Goal: Task Accomplishment & Management: Manage account settings

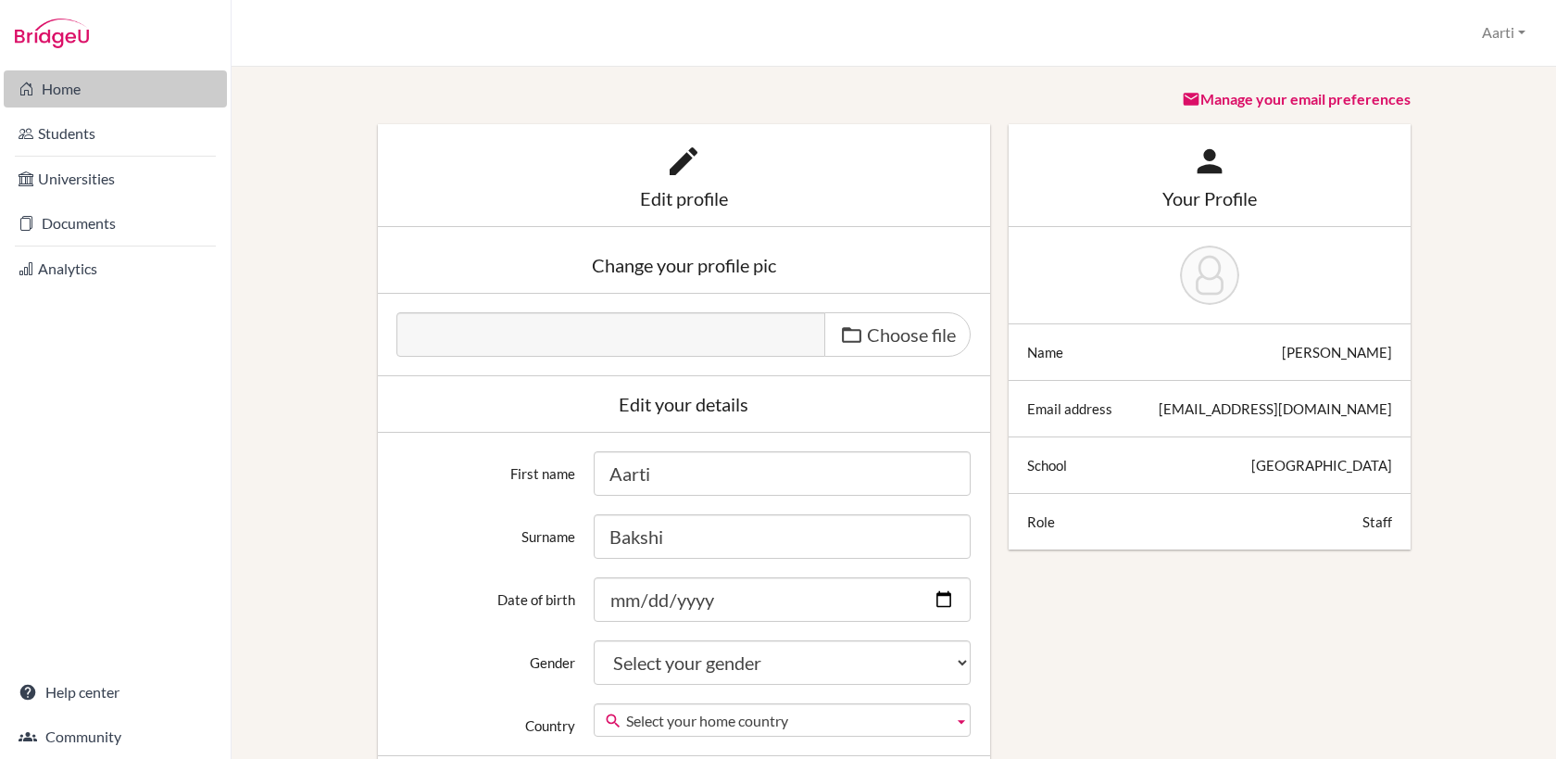
click at [65, 90] on link "Home" at bounding box center [115, 88] width 223 height 37
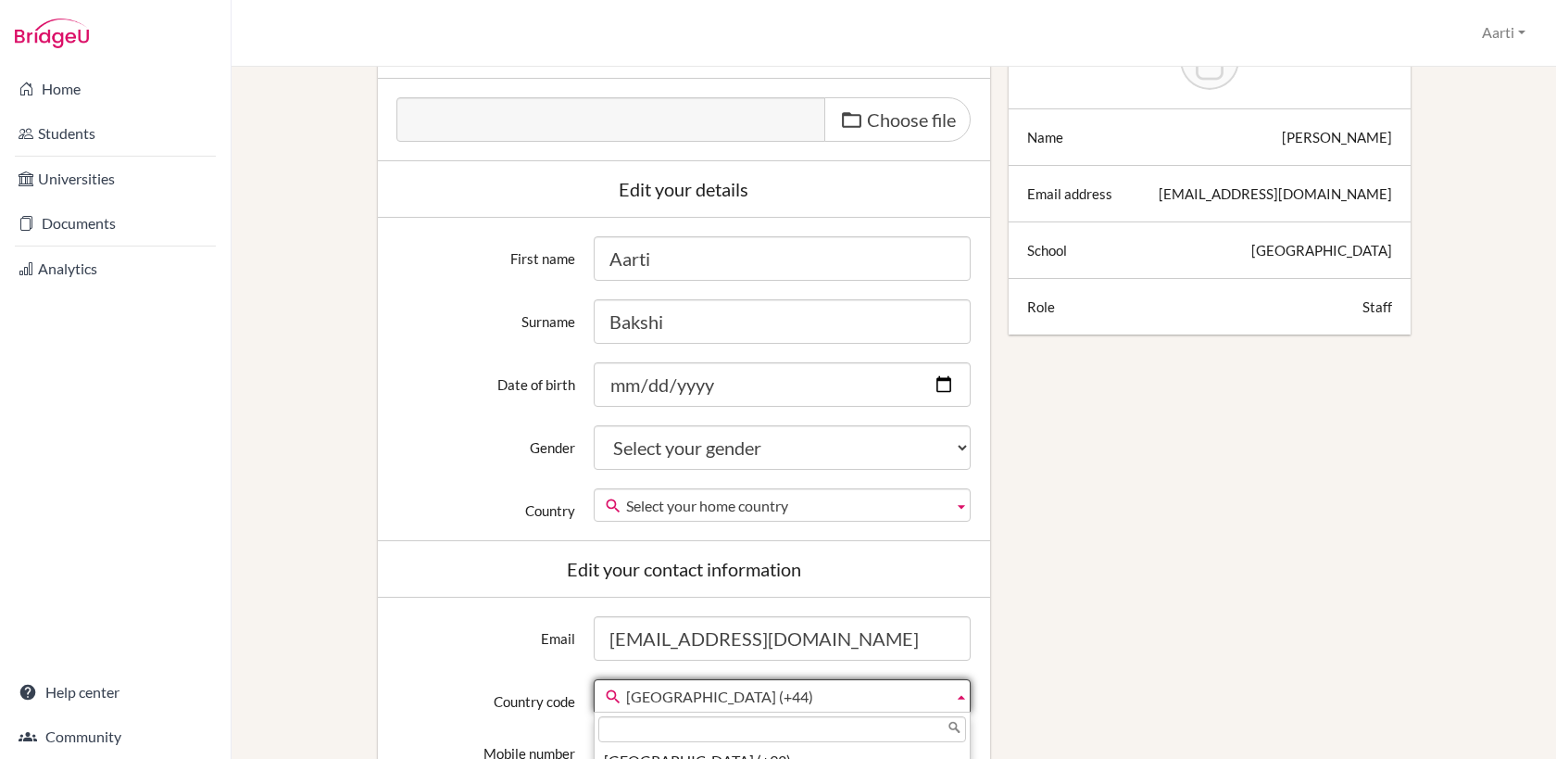
scroll to position [6838, 0]
click at [961, 694] on b at bounding box center [961, 695] width 17 height 31
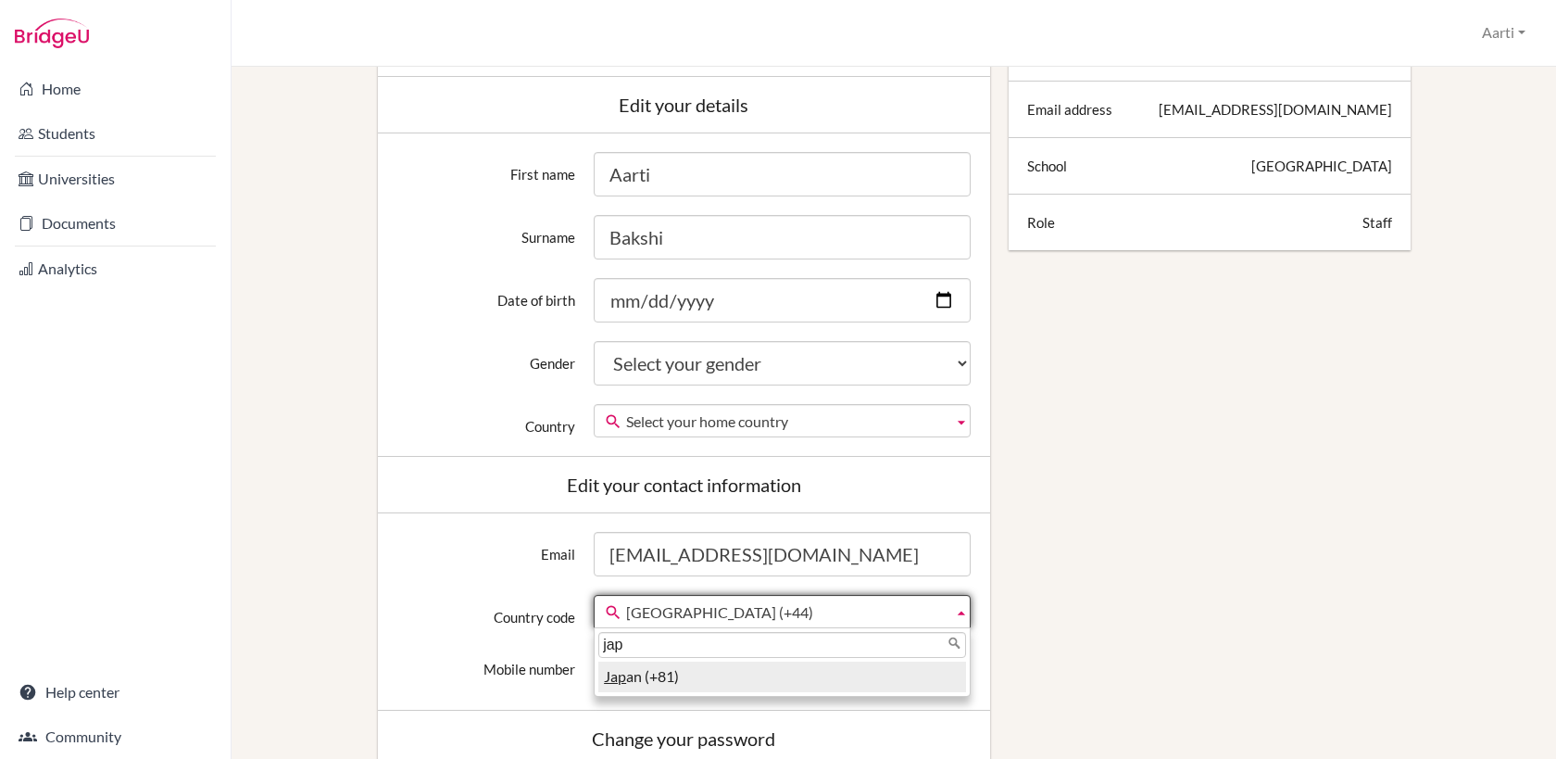
scroll to position [364, 0]
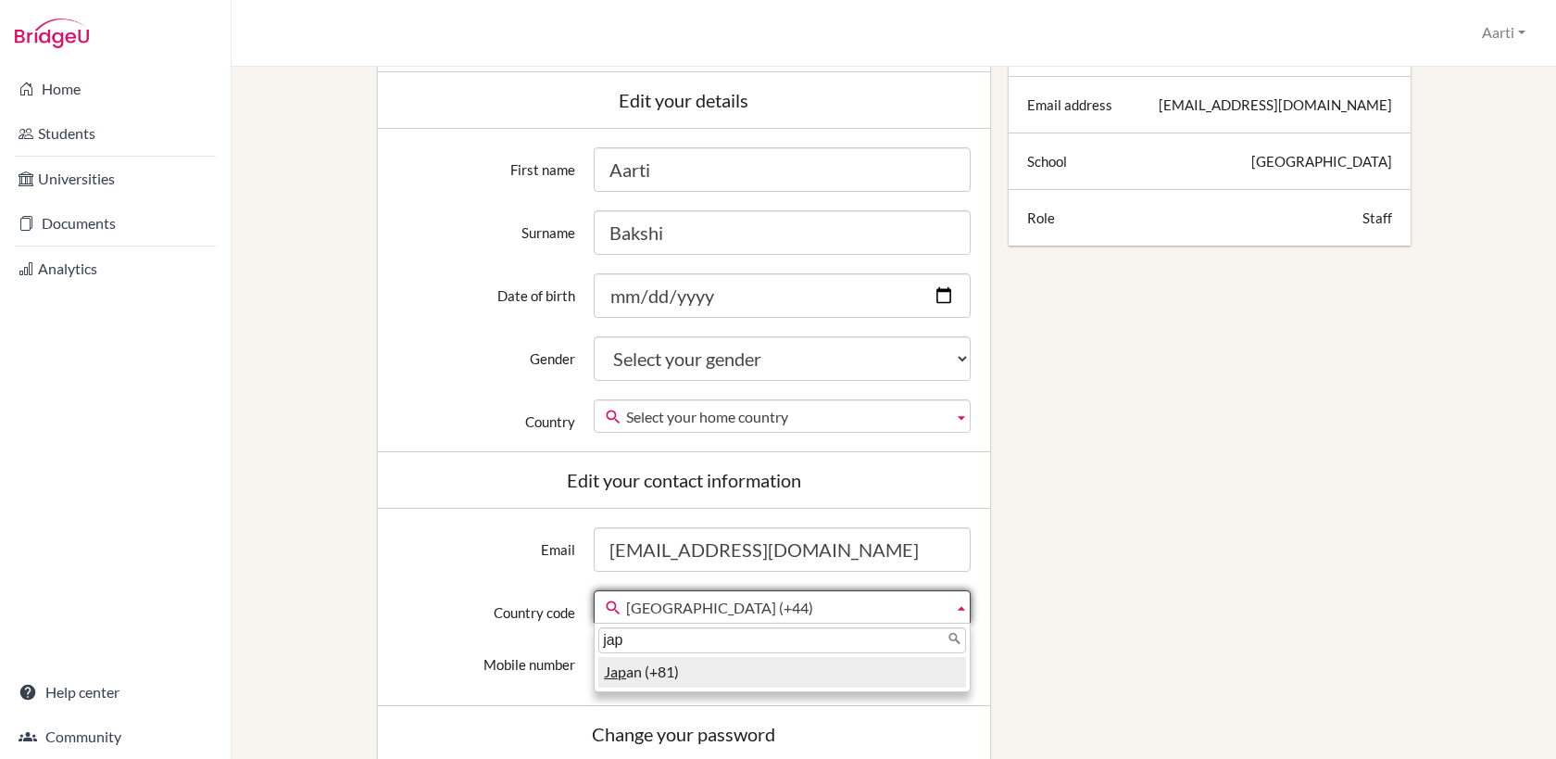
type input "jap"
click at [689, 676] on li "Jap an (+81)" at bounding box center [782, 672] width 368 height 31
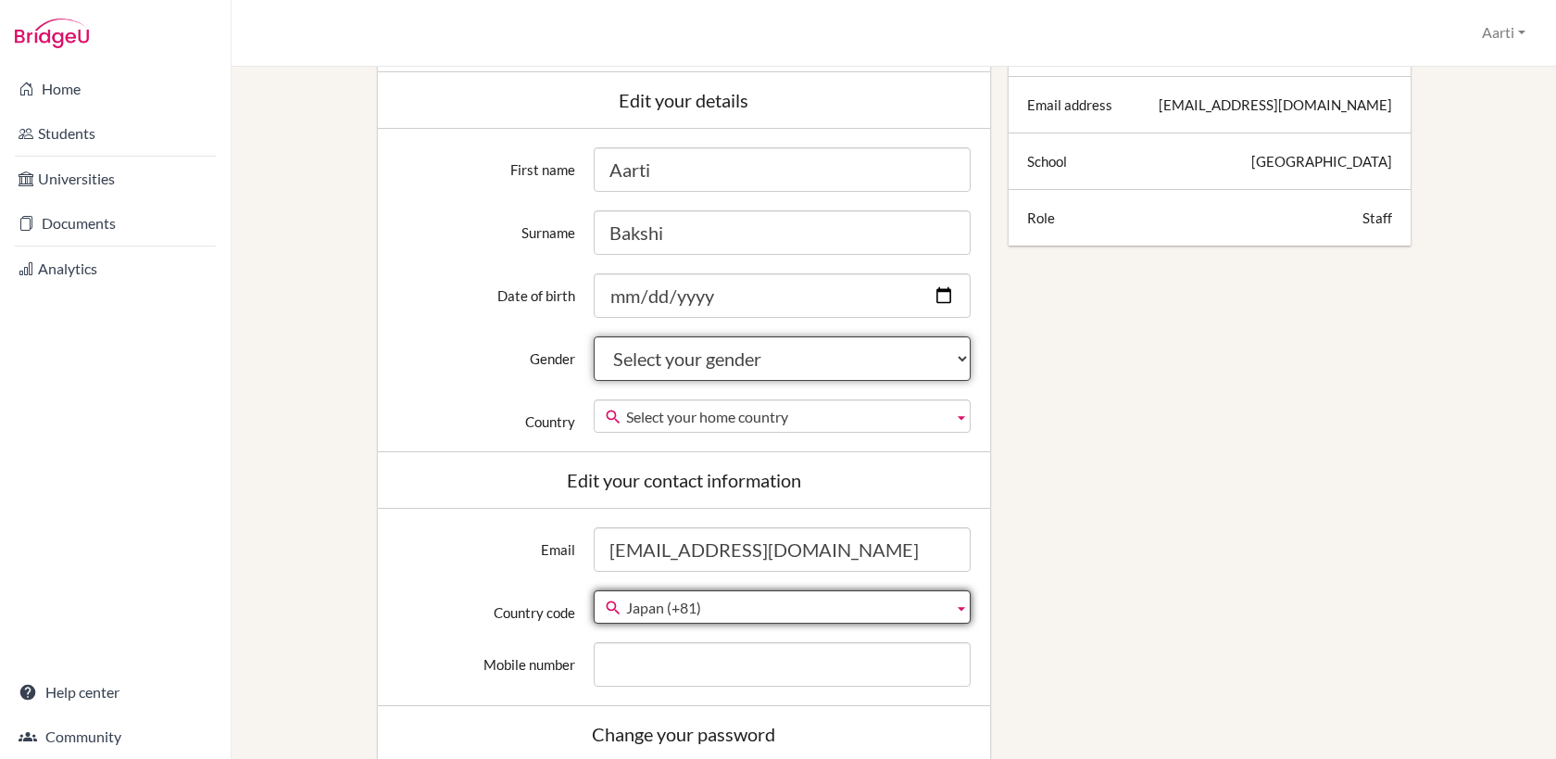
click at [963, 359] on select "Select your gender Female Male Neither" at bounding box center [782, 358] width 377 height 44
select select "female"
click at [594, 336] on select "Select your gender Female Male Neither" at bounding box center [782, 358] width 377 height 44
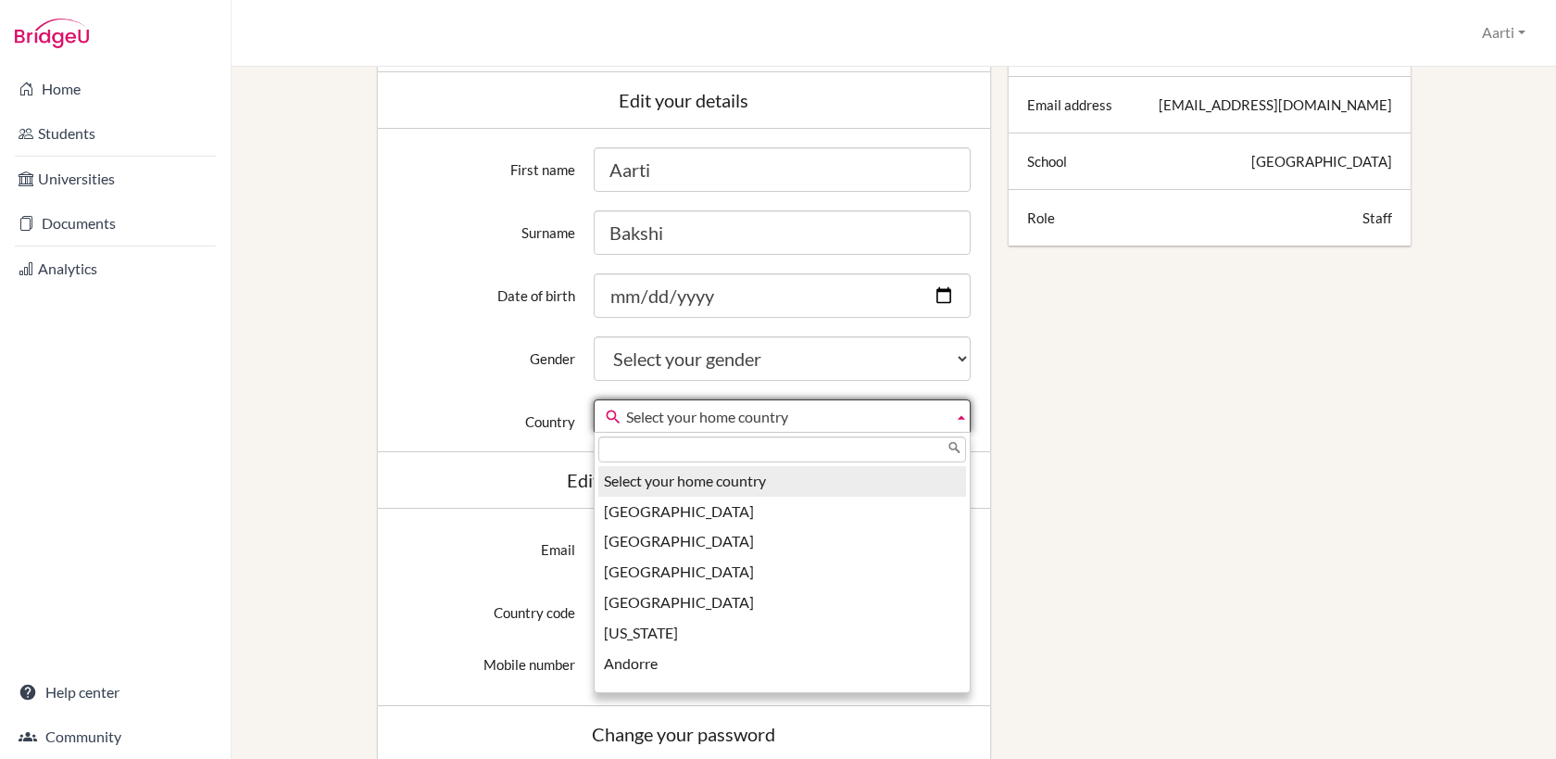
click at [958, 416] on b at bounding box center [961, 415] width 17 height 31
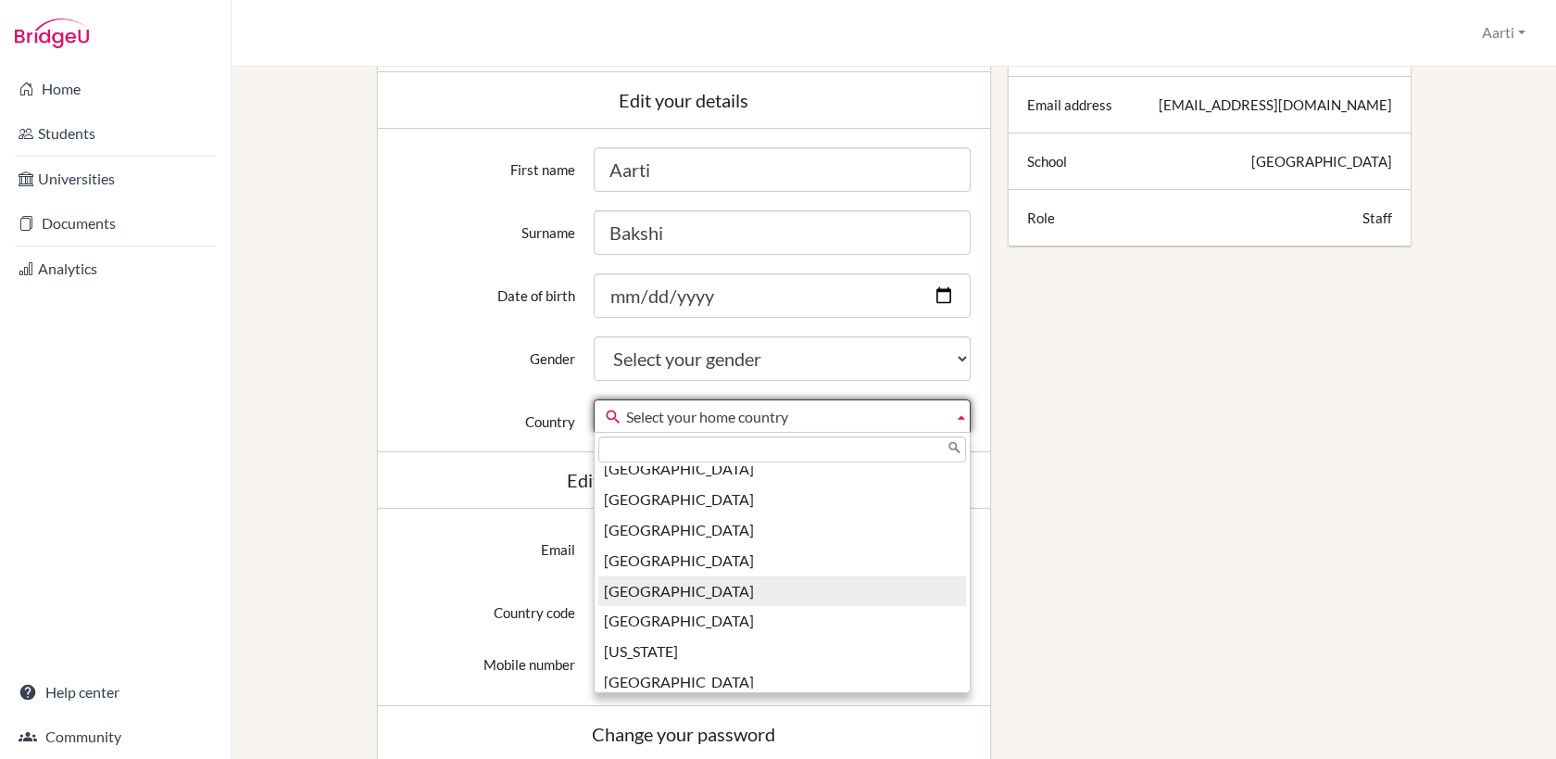
scroll to position [2633, 0]
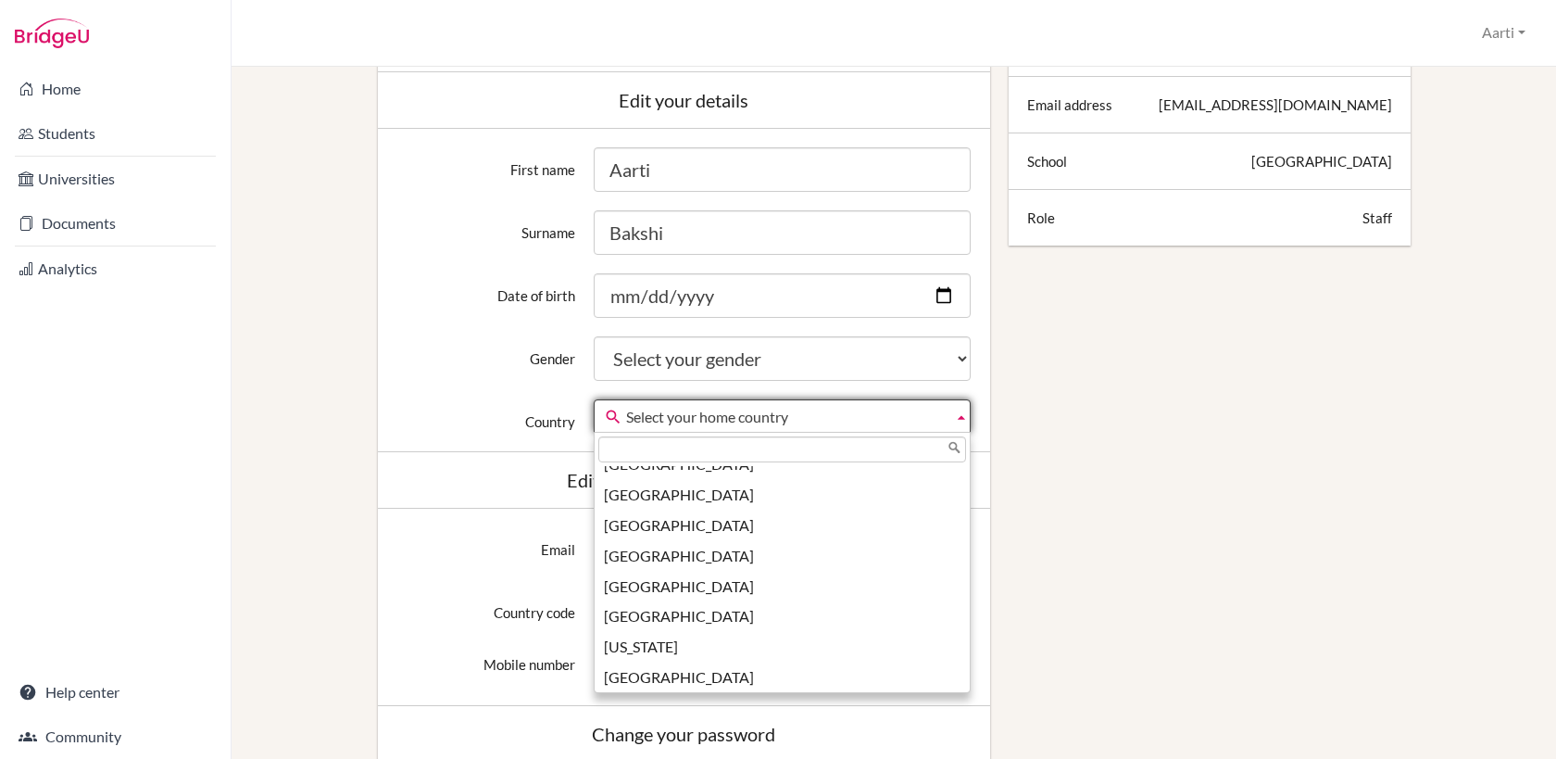
click at [1131, 537] on div "Edit profile Change your profile pic Choose file Edit your details First name A…" at bounding box center [894, 545] width 1262 height 1450
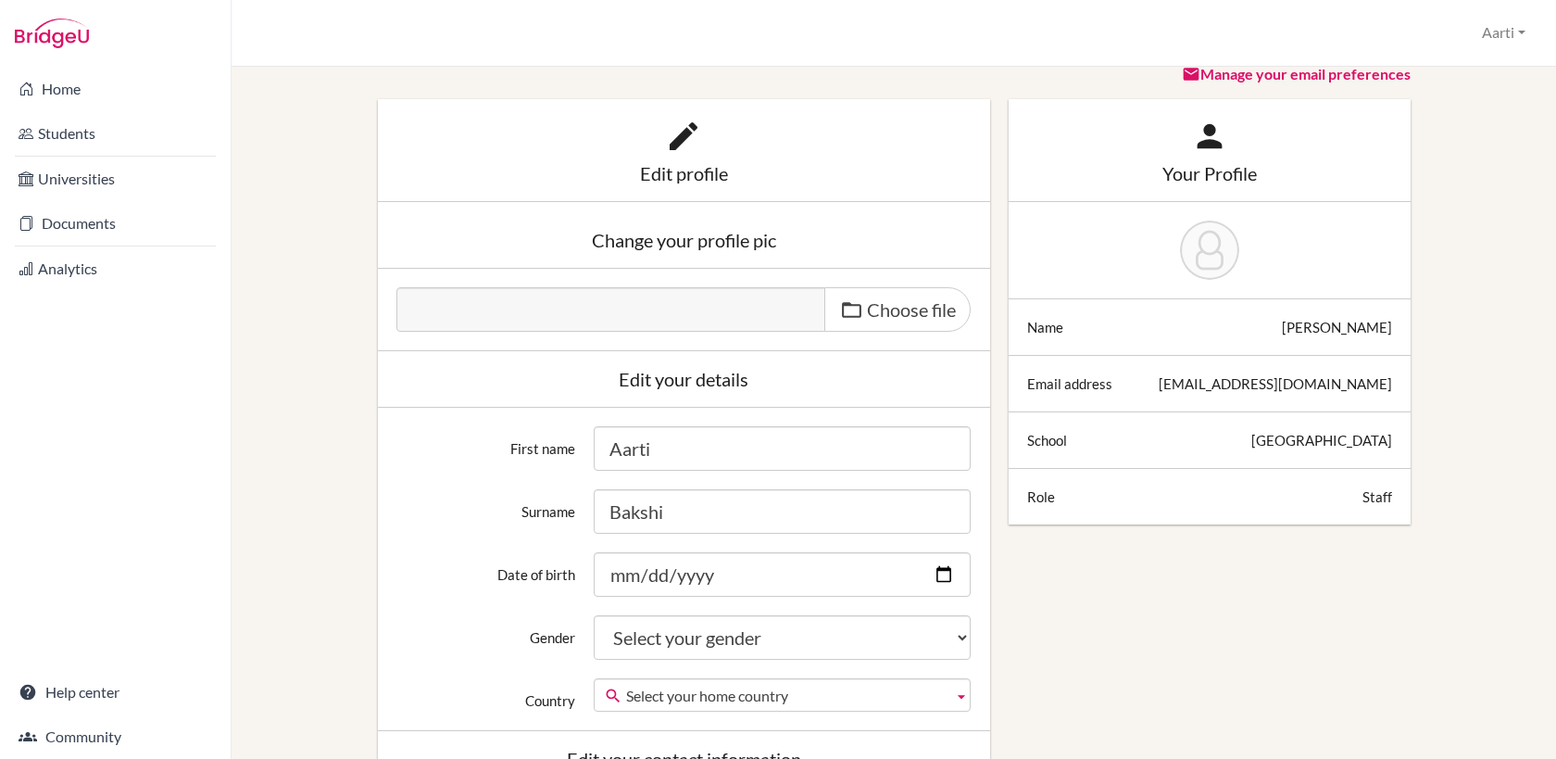
scroll to position [0, 0]
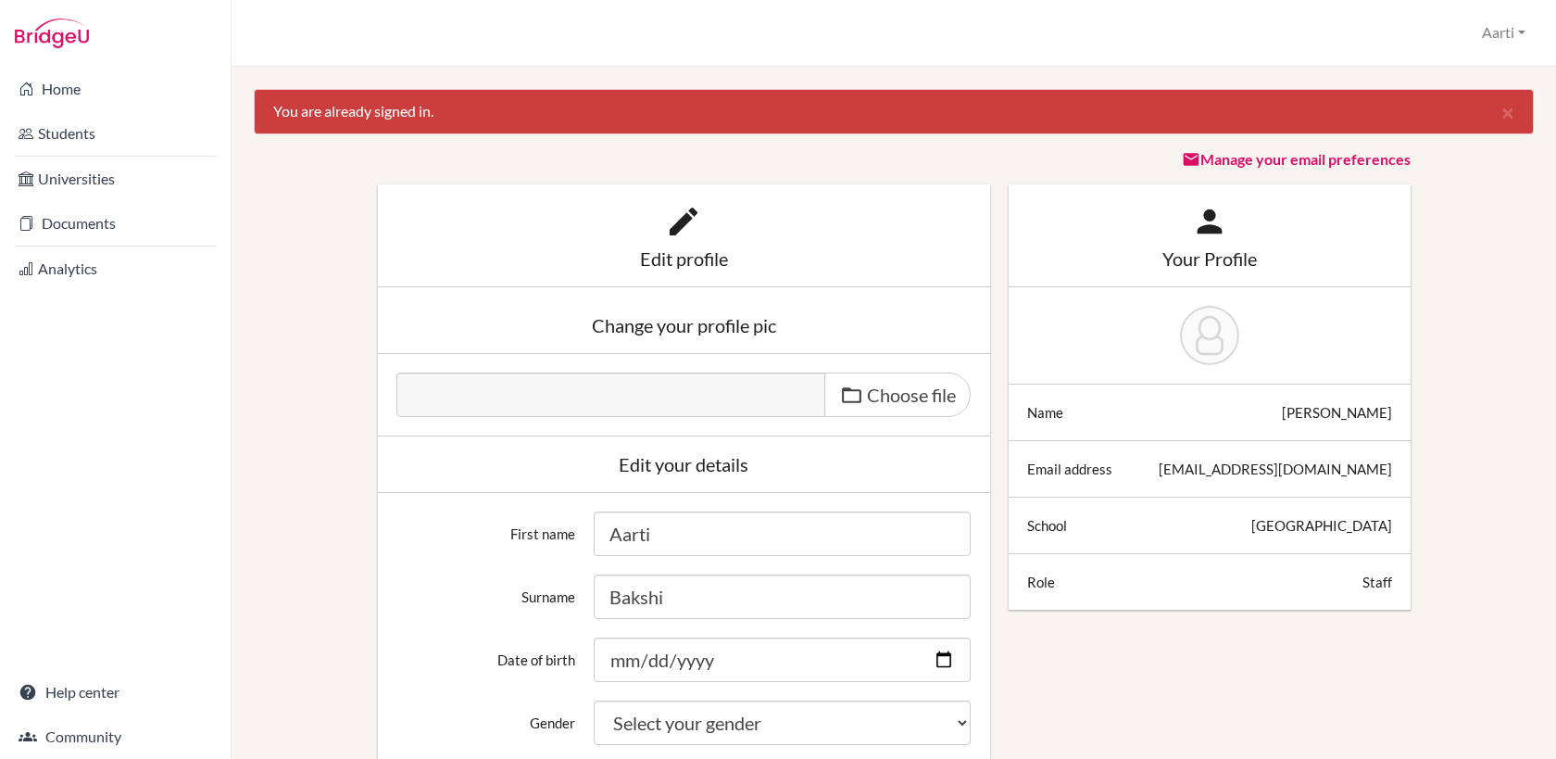
click at [1303, 159] on link "Manage your email preferences" at bounding box center [1296, 159] width 229 height 18
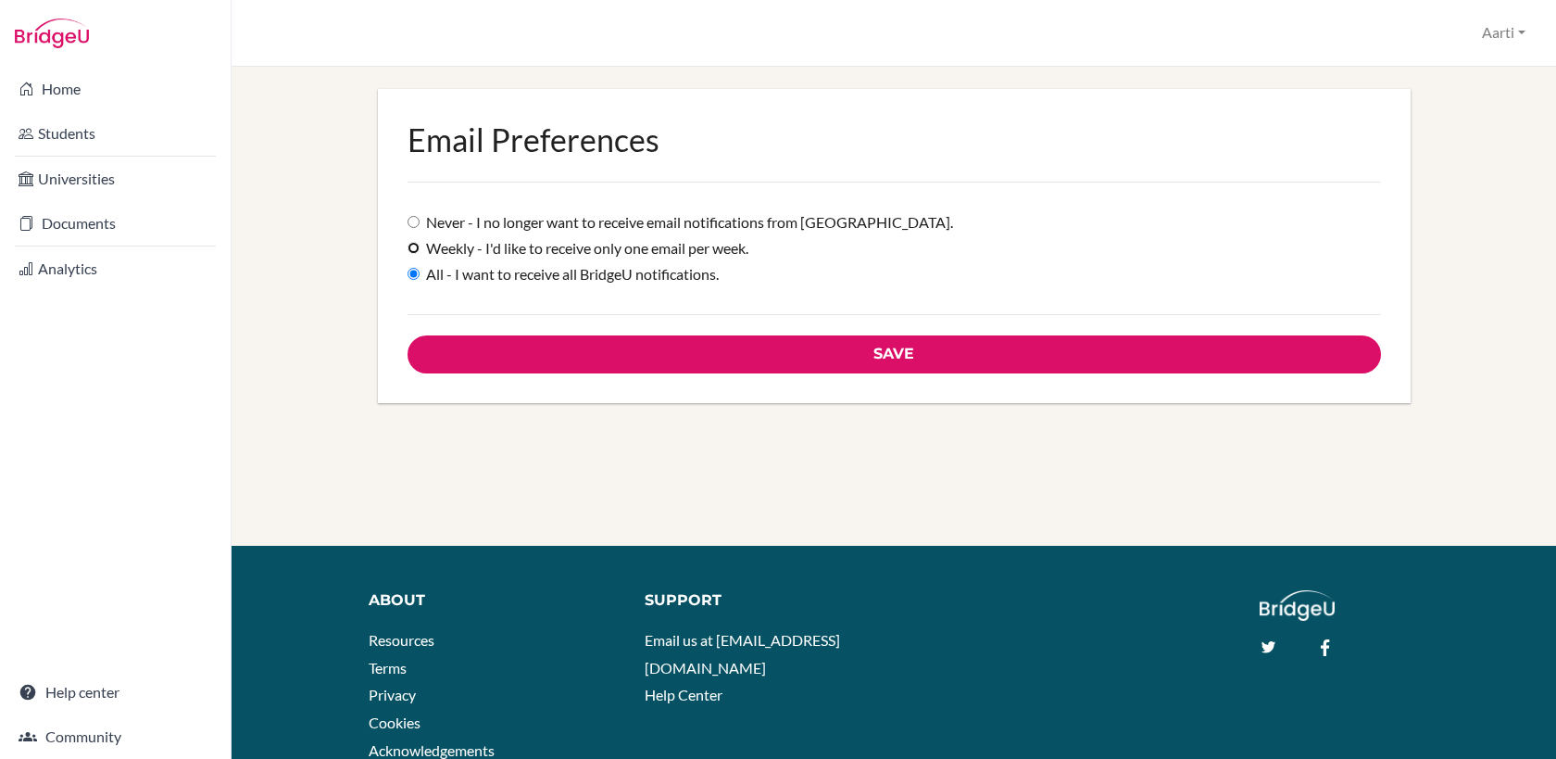
click at [412, 246] on input "Weekly - I'd like to receive only one email per week." at bounding box center [414, 248] width 12 height 12
radio input "true"
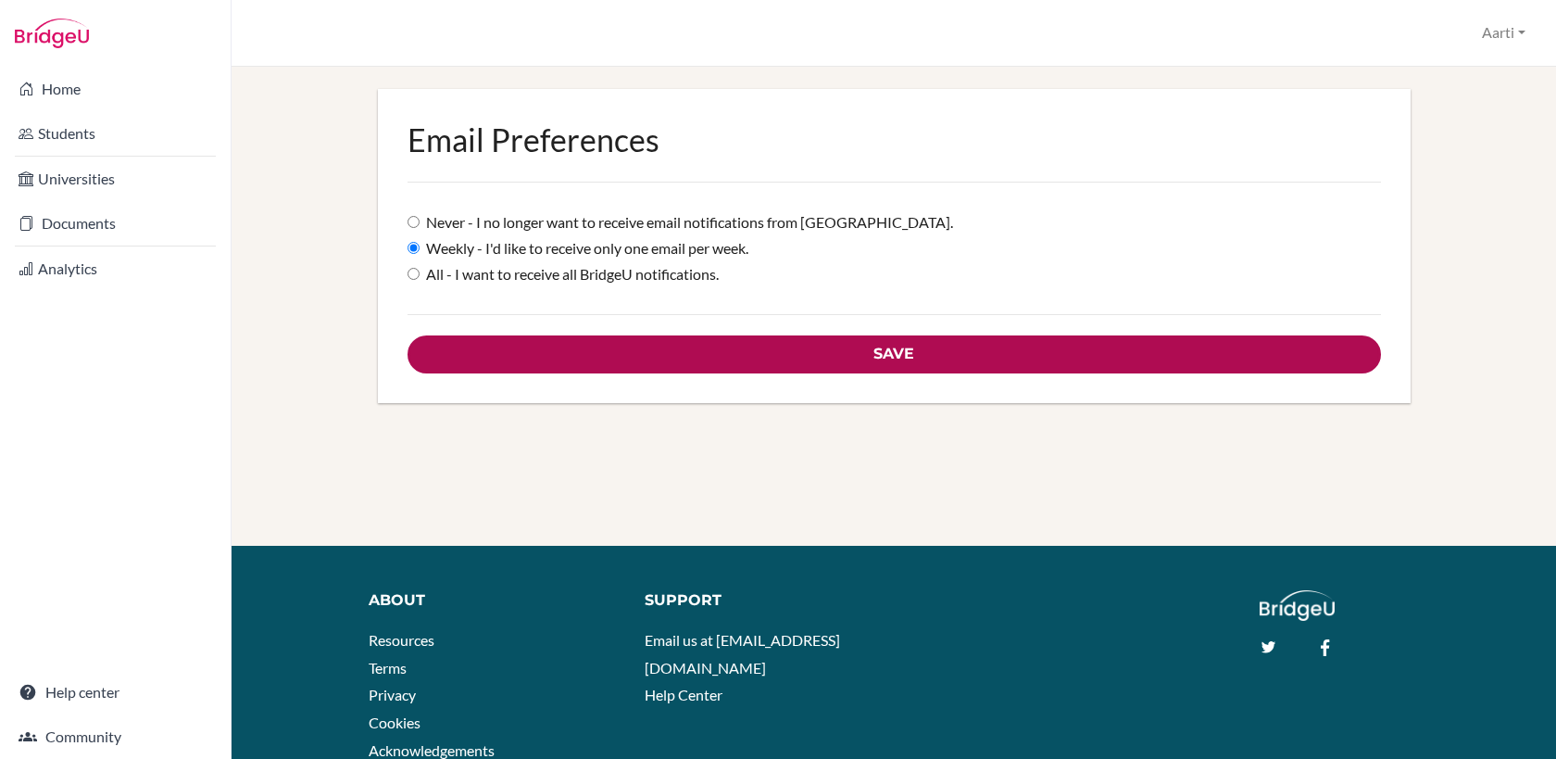
click at [901, 348] on input "Save" at bounding box center [895, 354] width 974 height 38
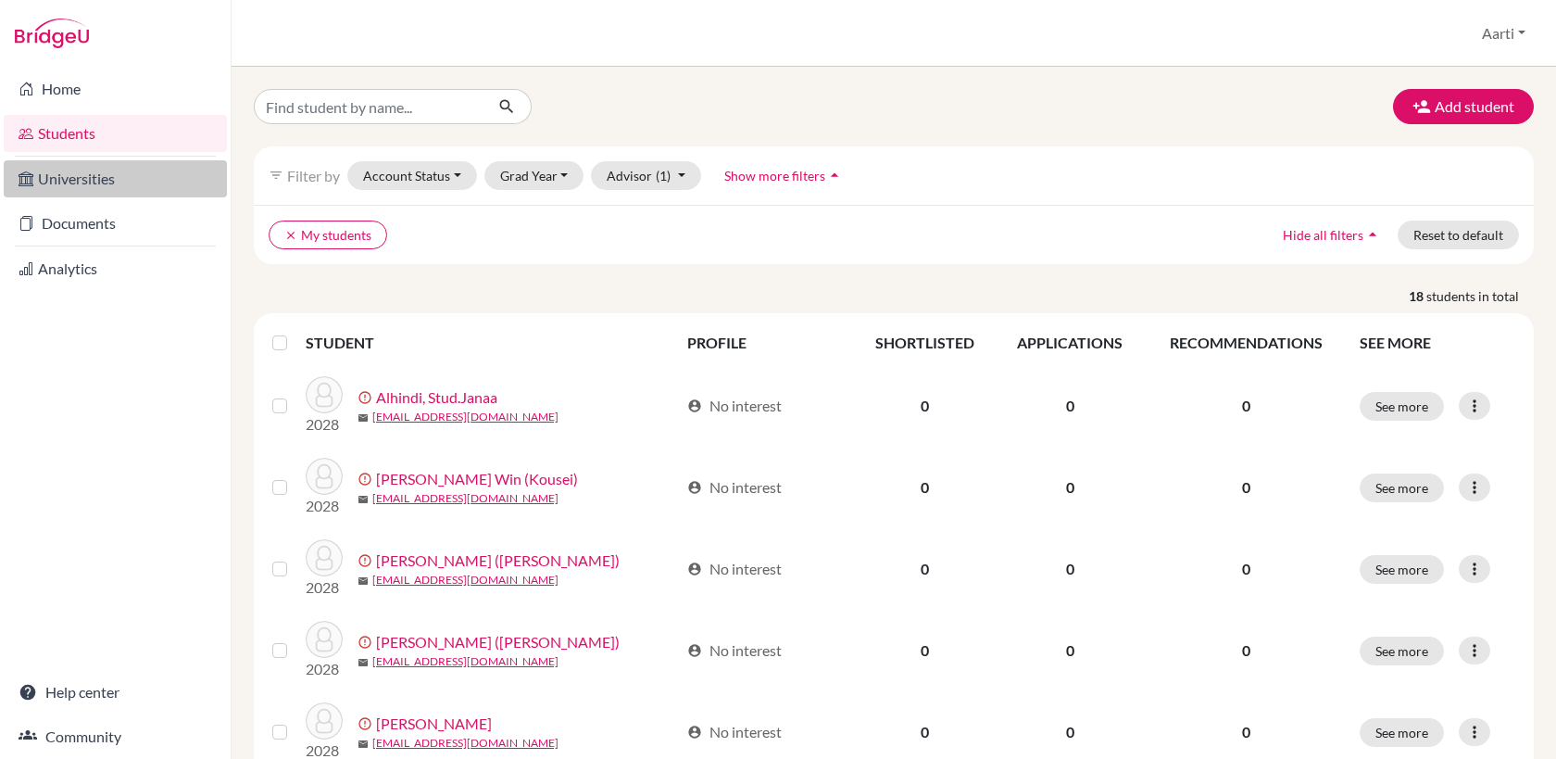
click at [74, 179] on link "Universities" at bounding box center [115, 178] width 223 height 37
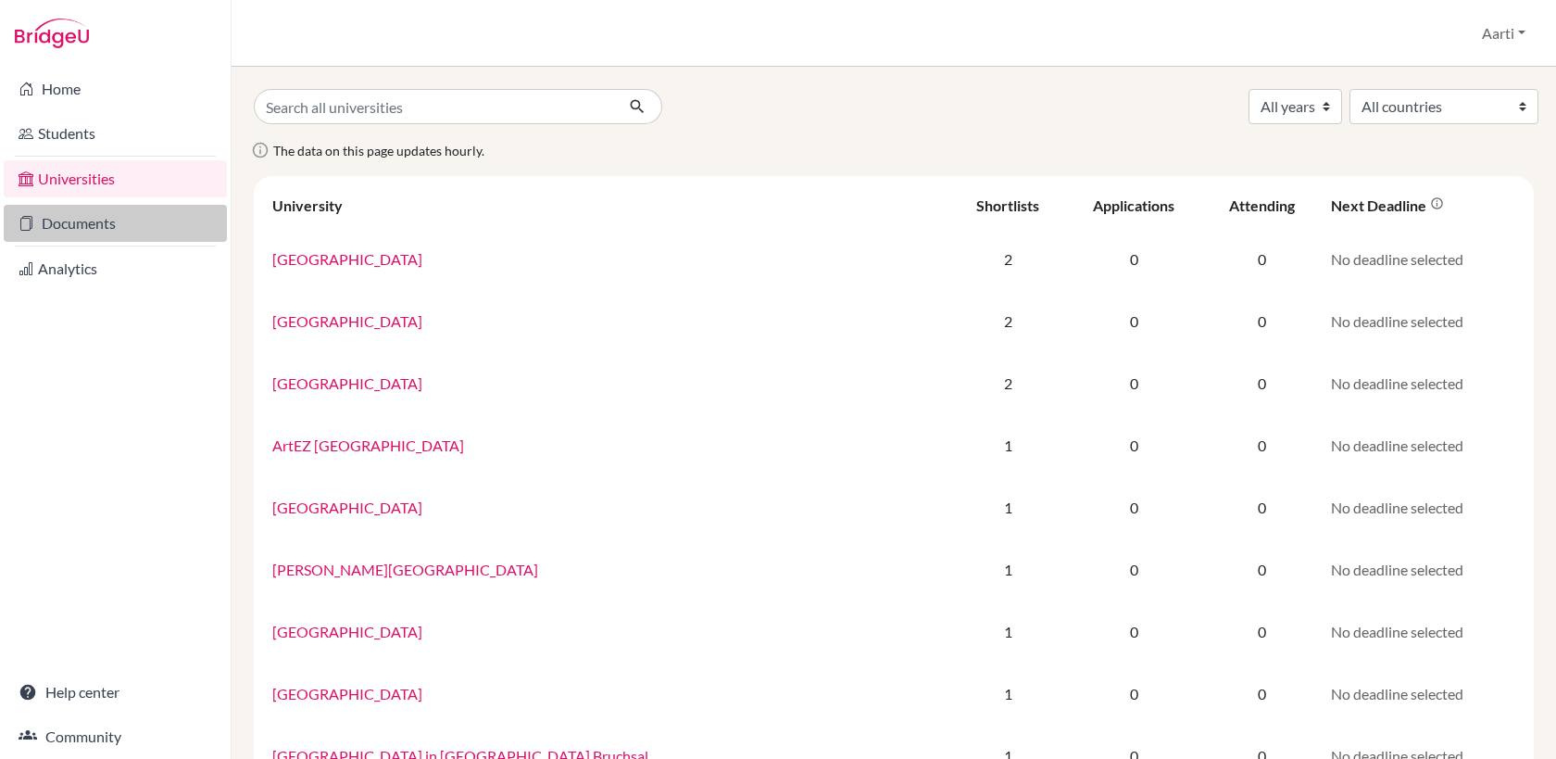
click at [69, 224] on link "Documents" at bounding box center [115, 223] width 223 height 37
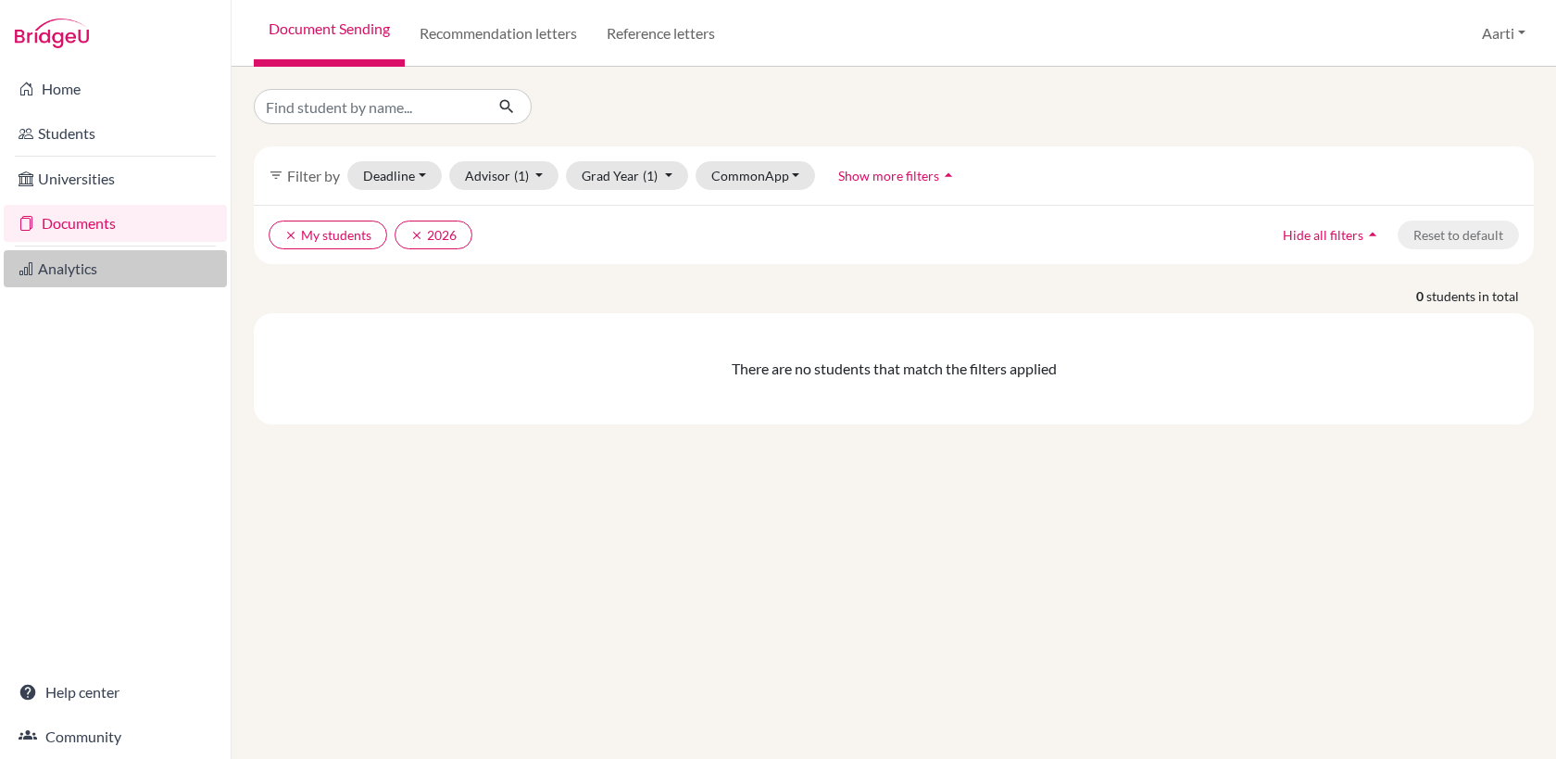
click at [65, 262] on link "Analytics" at bounding box center [115, 268] width 223 height 37
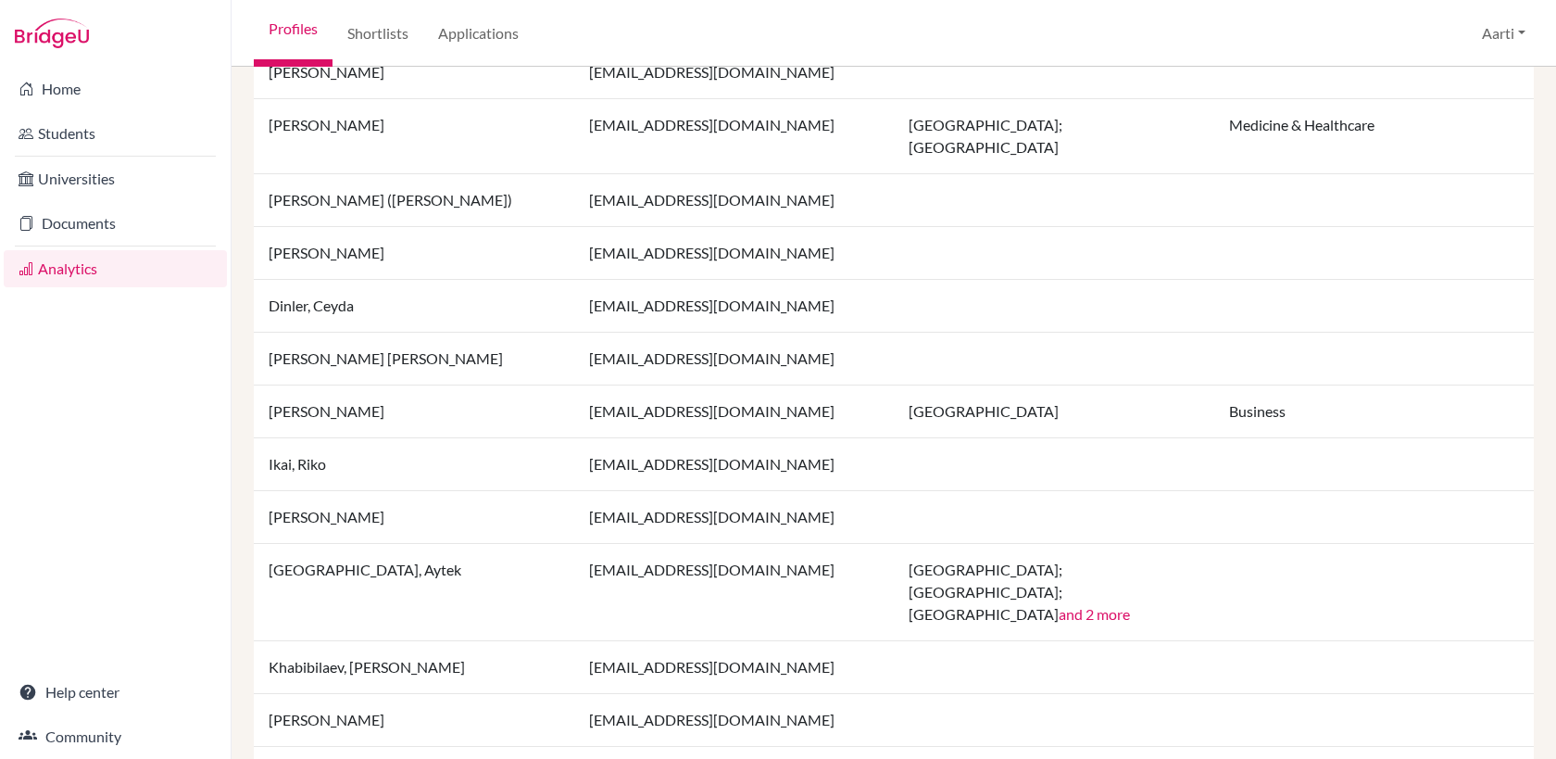
scroll to position [1374, 0]
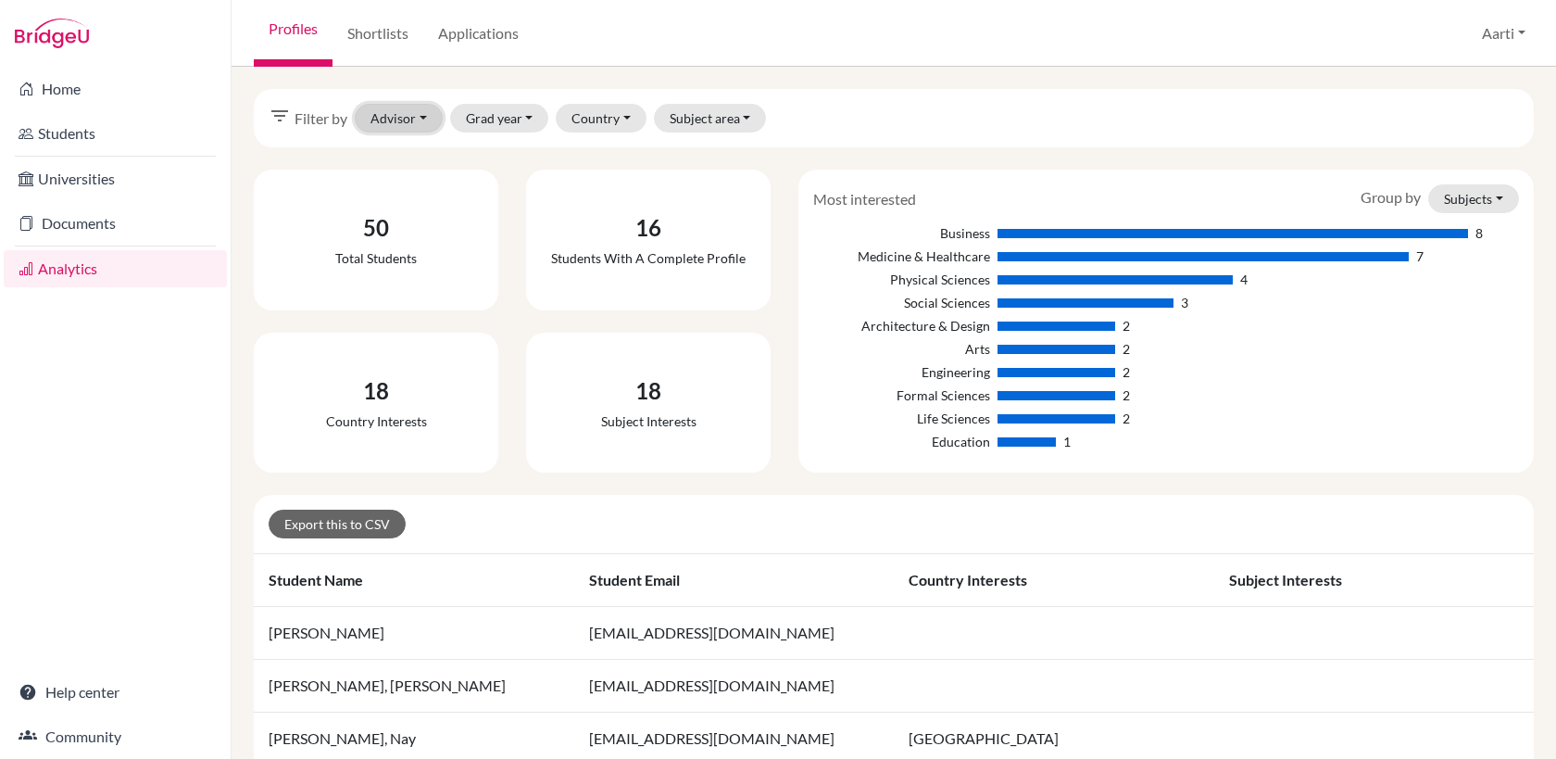
click at [413, 115] on button "Advisor" at bounding box center [399, 118] width 88 height 29
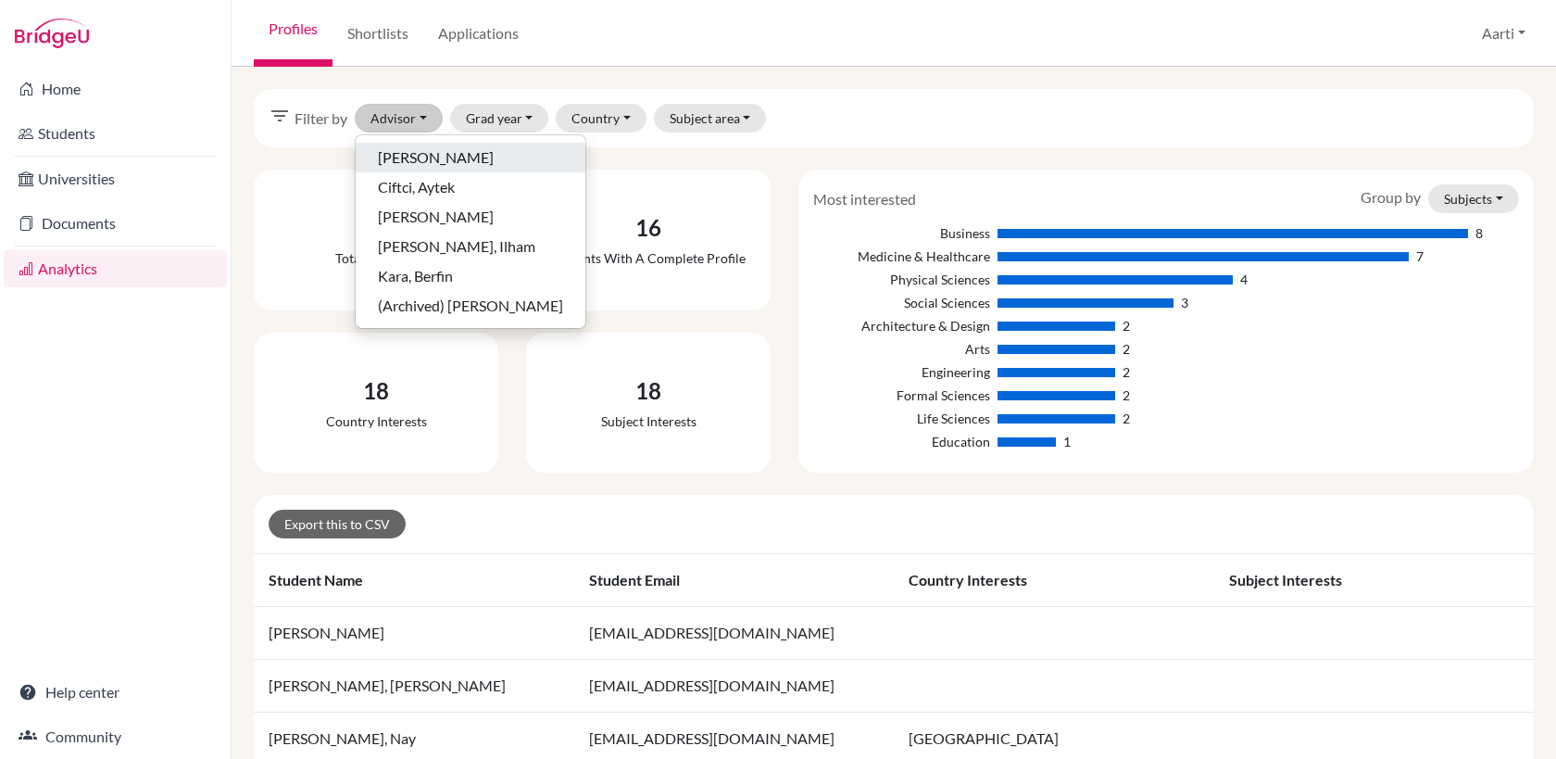
click at [428, 158] on span "Bakshi, Aarti" at bounding box center [436, 157] width 116 height 22
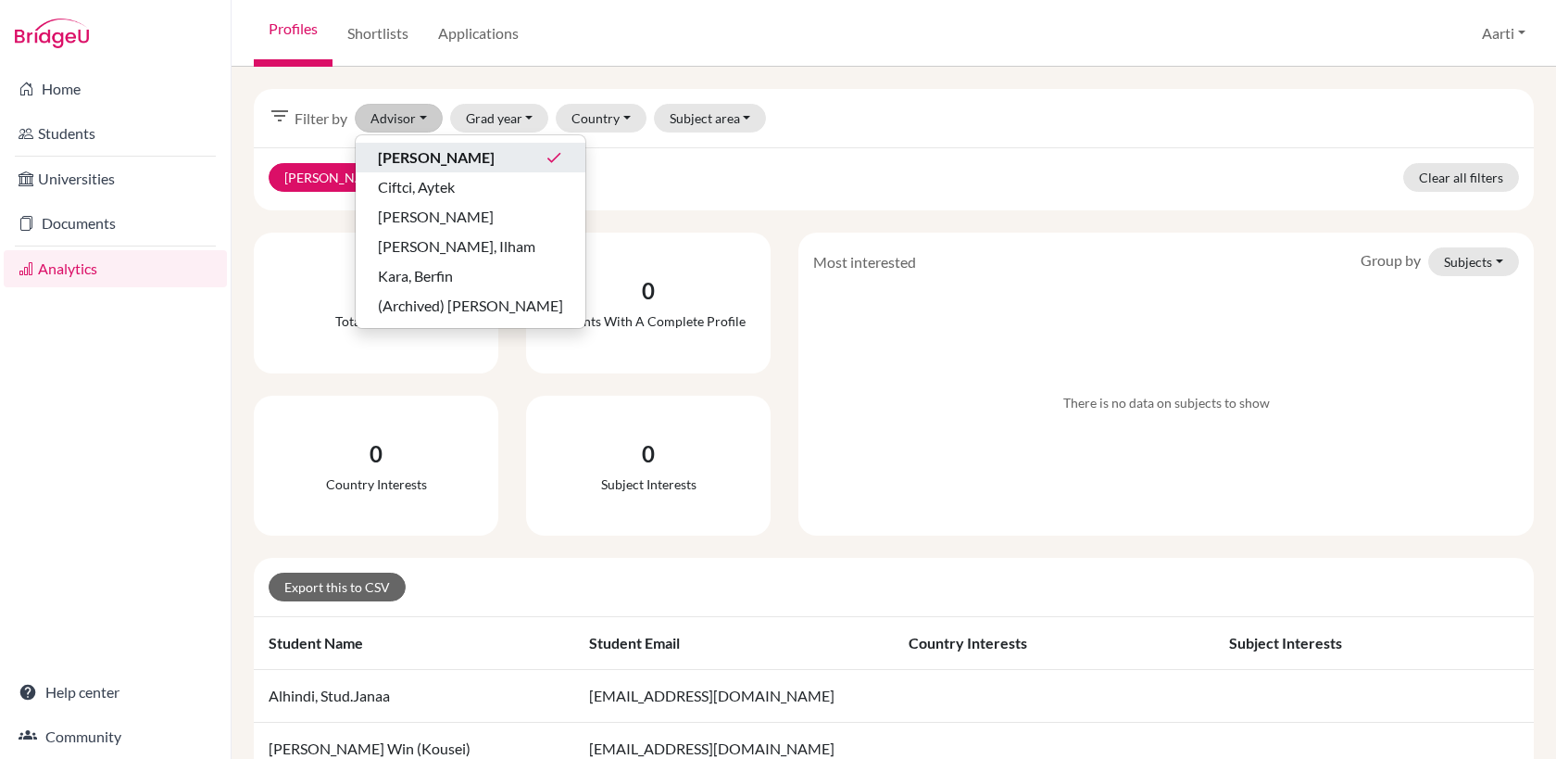
click at [851, 185] on div "Bakshi, Aarti clear Clear all filters" at bounding box center [894, 178] width 1280 height 63
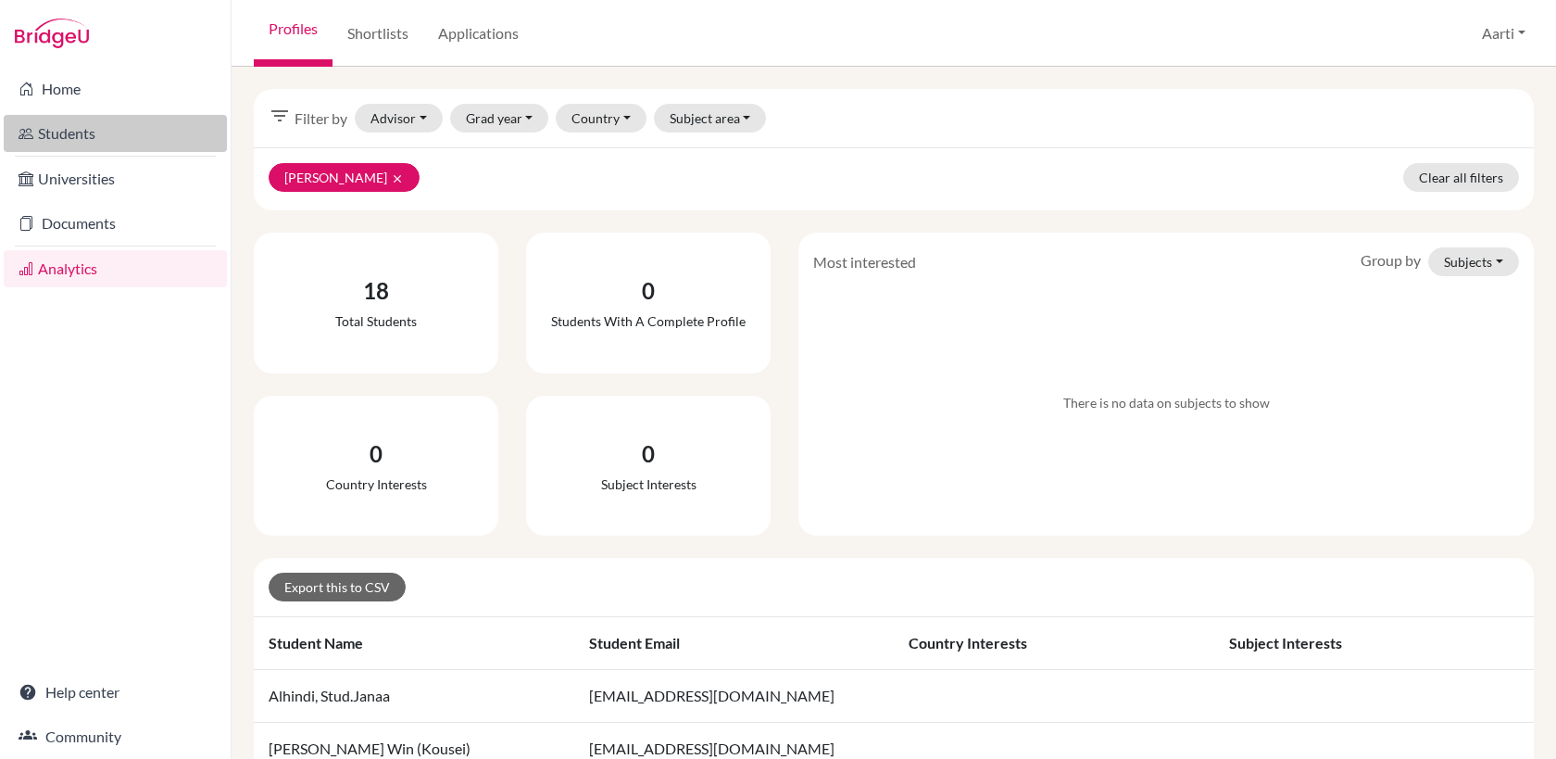
click at [105, 136] on link "Students" at bounding box center [115, 133] width 223 height 37
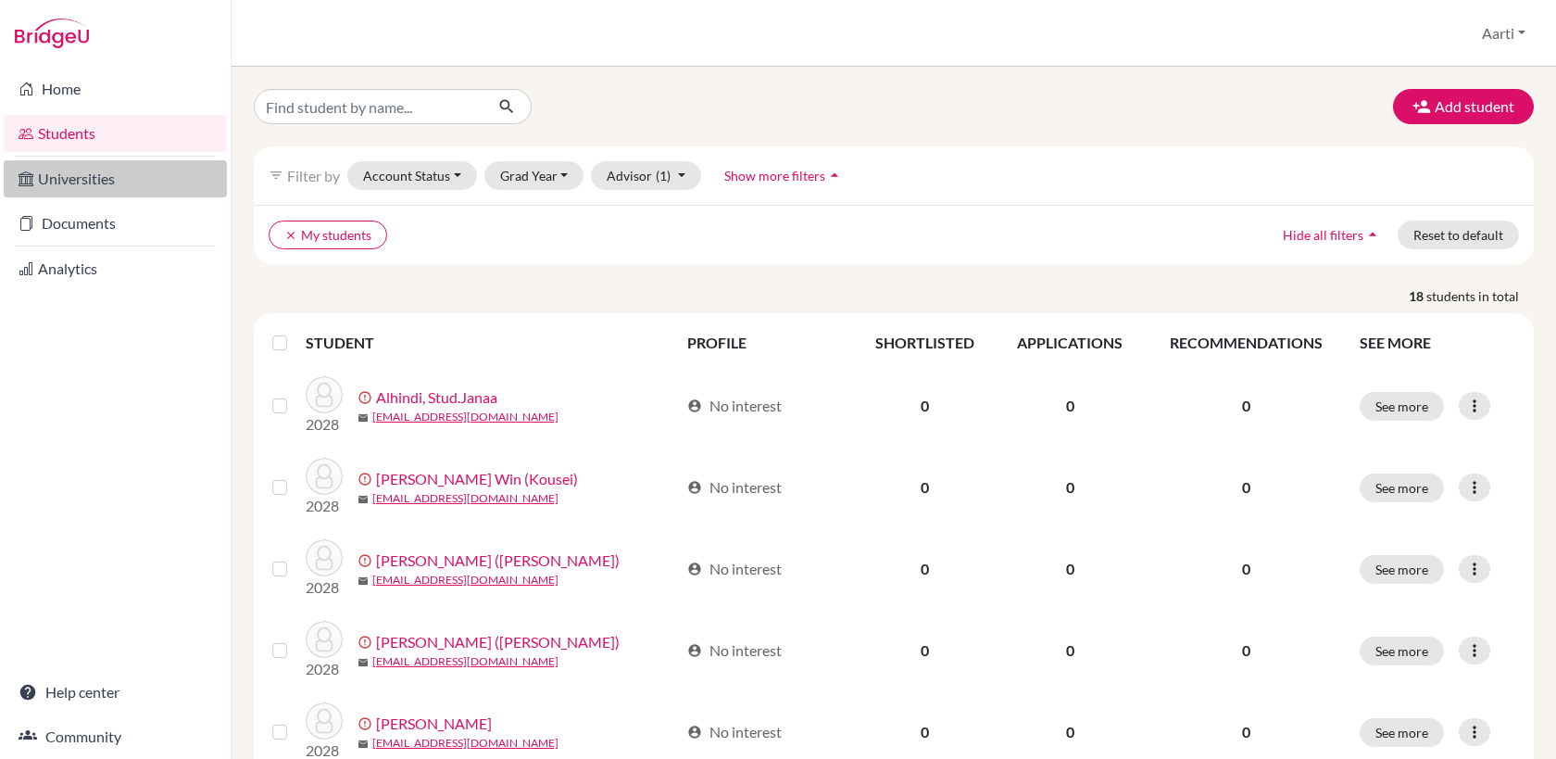
click at [105, 177] on link "Universities" at bounding box center [115, 178] width 223 height 37
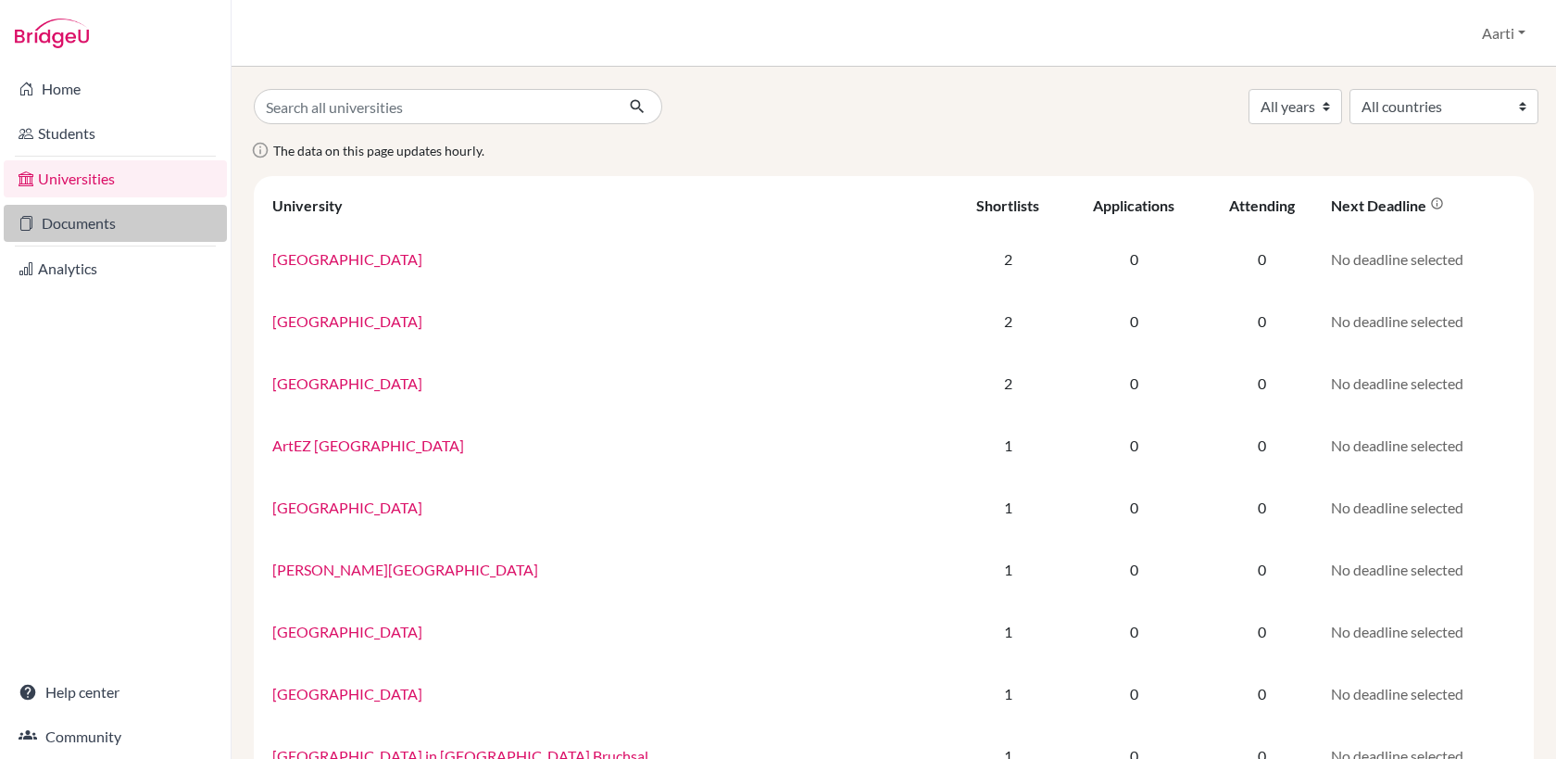
click at [94, 222] on link "Documents" at bounding box center [115, 223] width 223 height 37
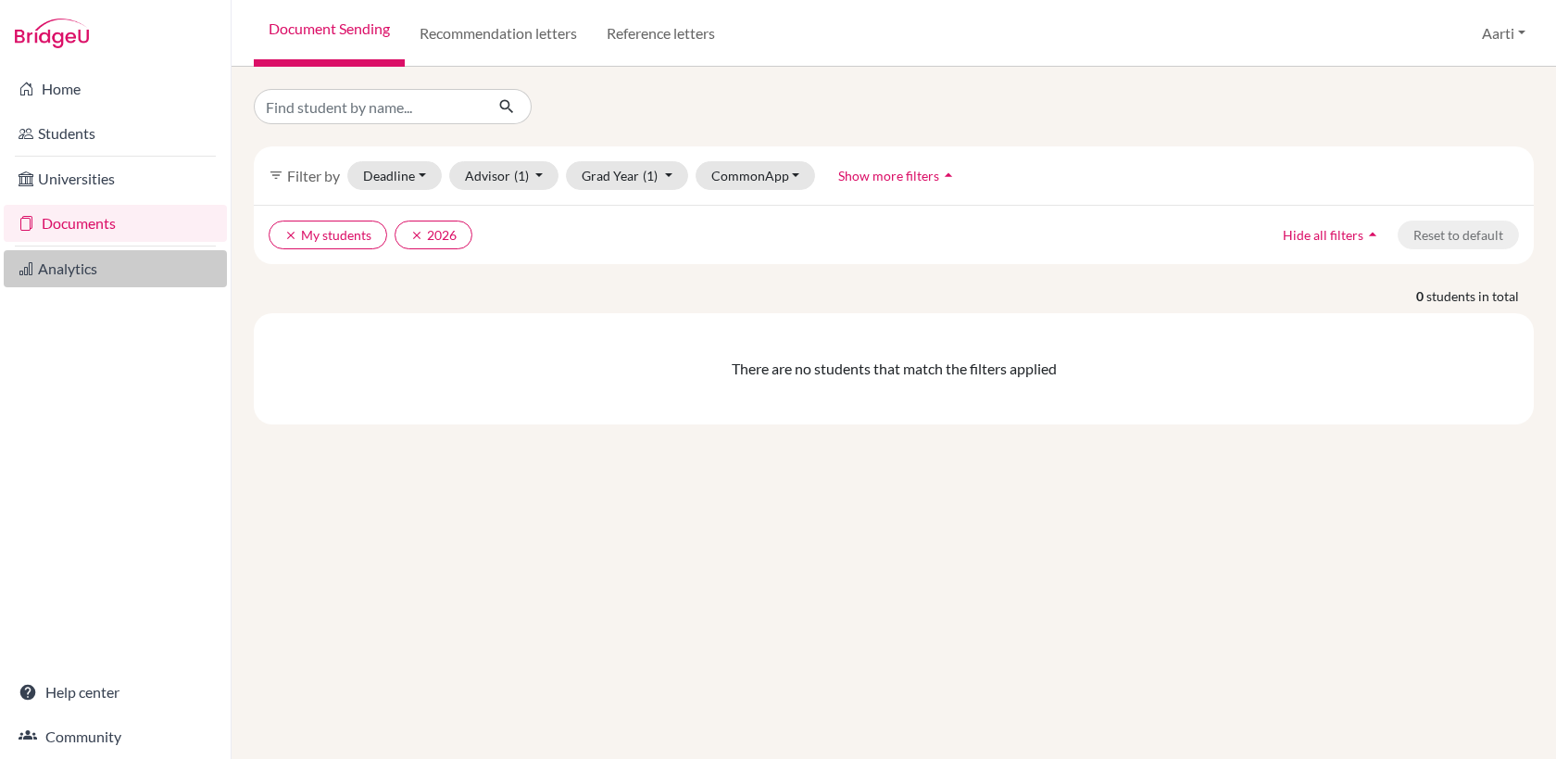
click at [85, 270] on link "Analytics" at bounding box center [115, 268] width 223 height 37
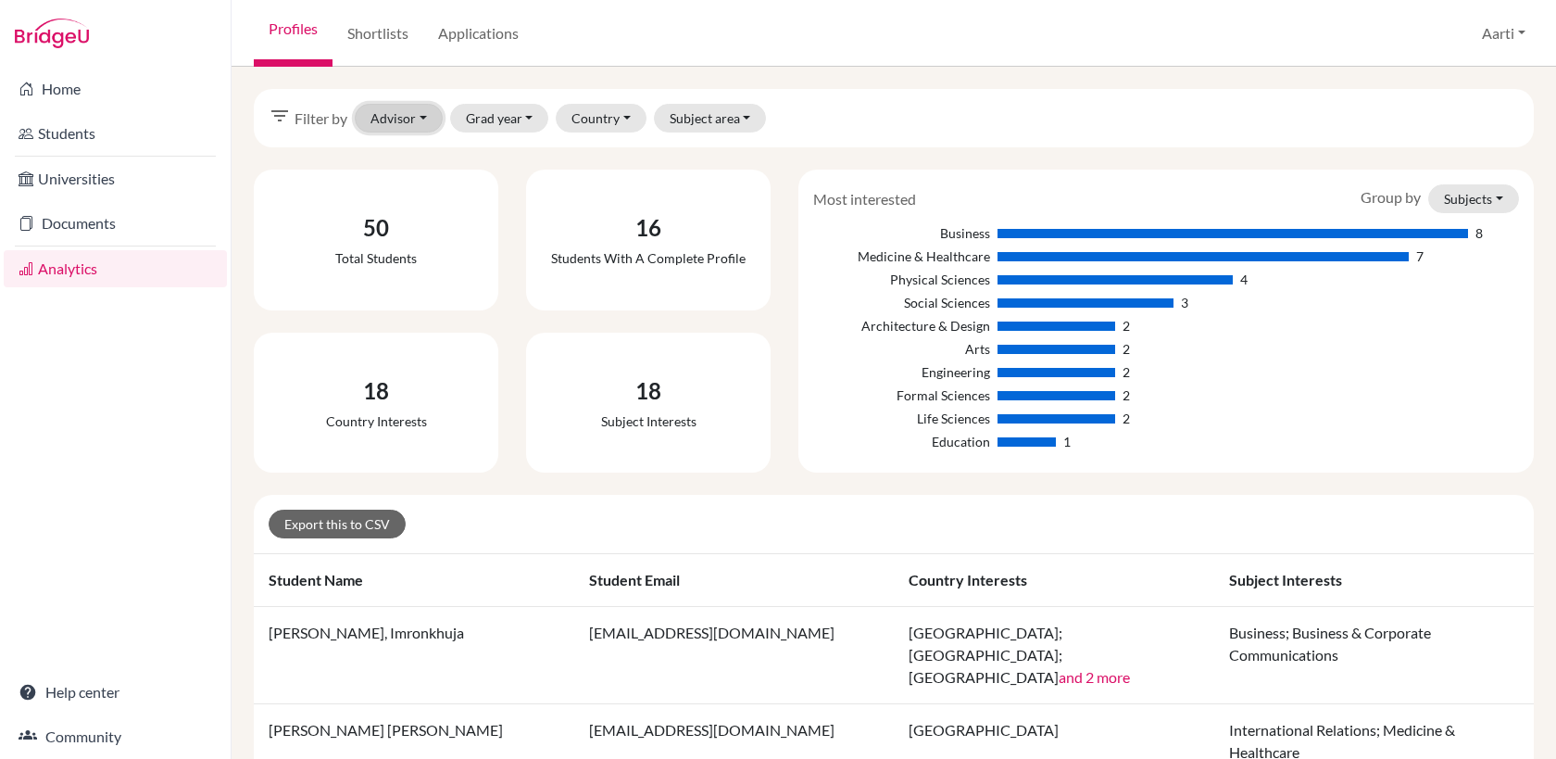
click at [401, 120] on button "Advisor" at bounding box center [399, 118] width 88 height 29
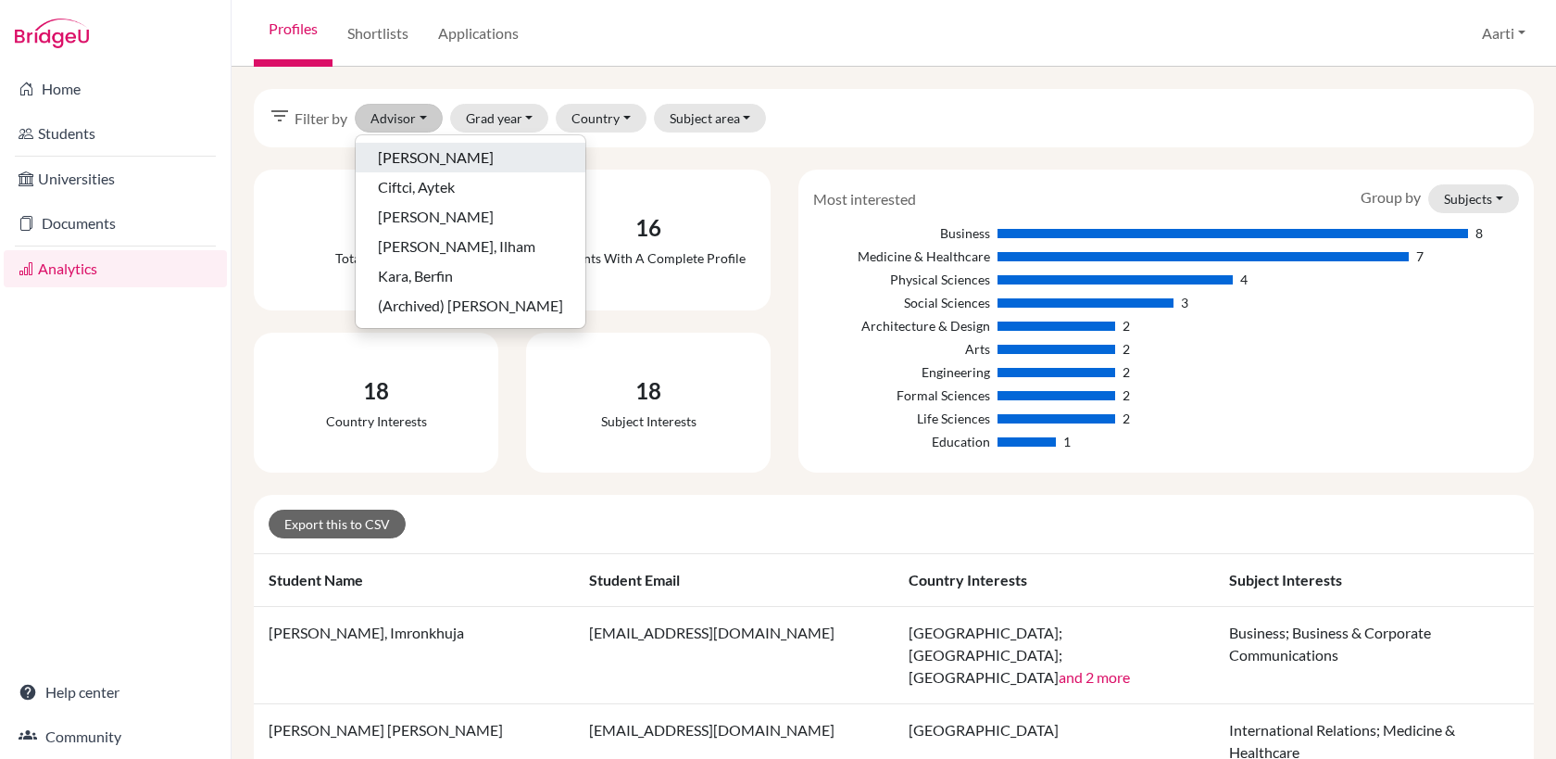
click at [439, 154] on span "Bakshi, Aarti" at bounding box center [436, 157] width 116 height 22
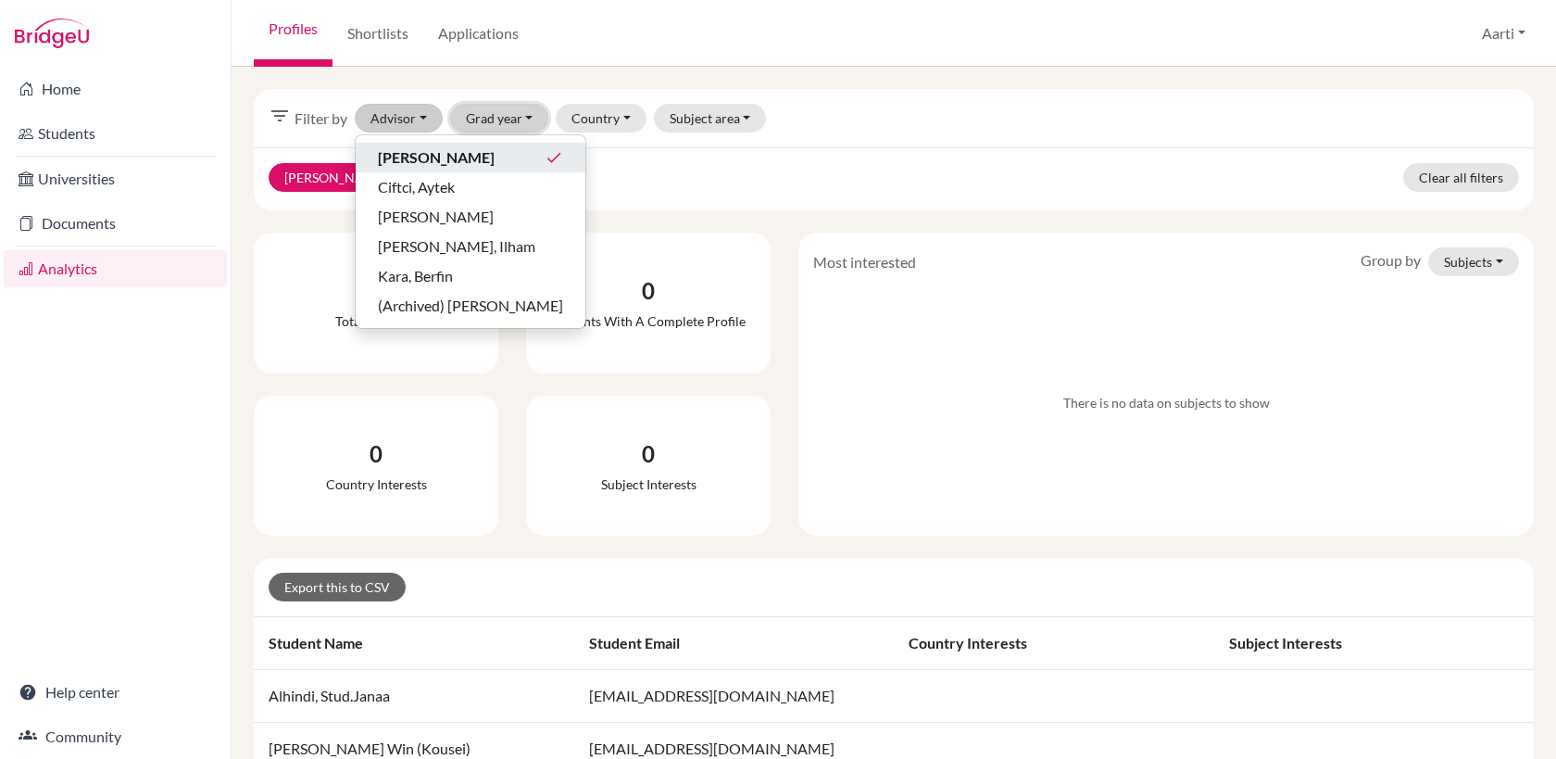
click at [491, 123] on button "Grad year" at bounding box center [499, 118] width 99 height 29
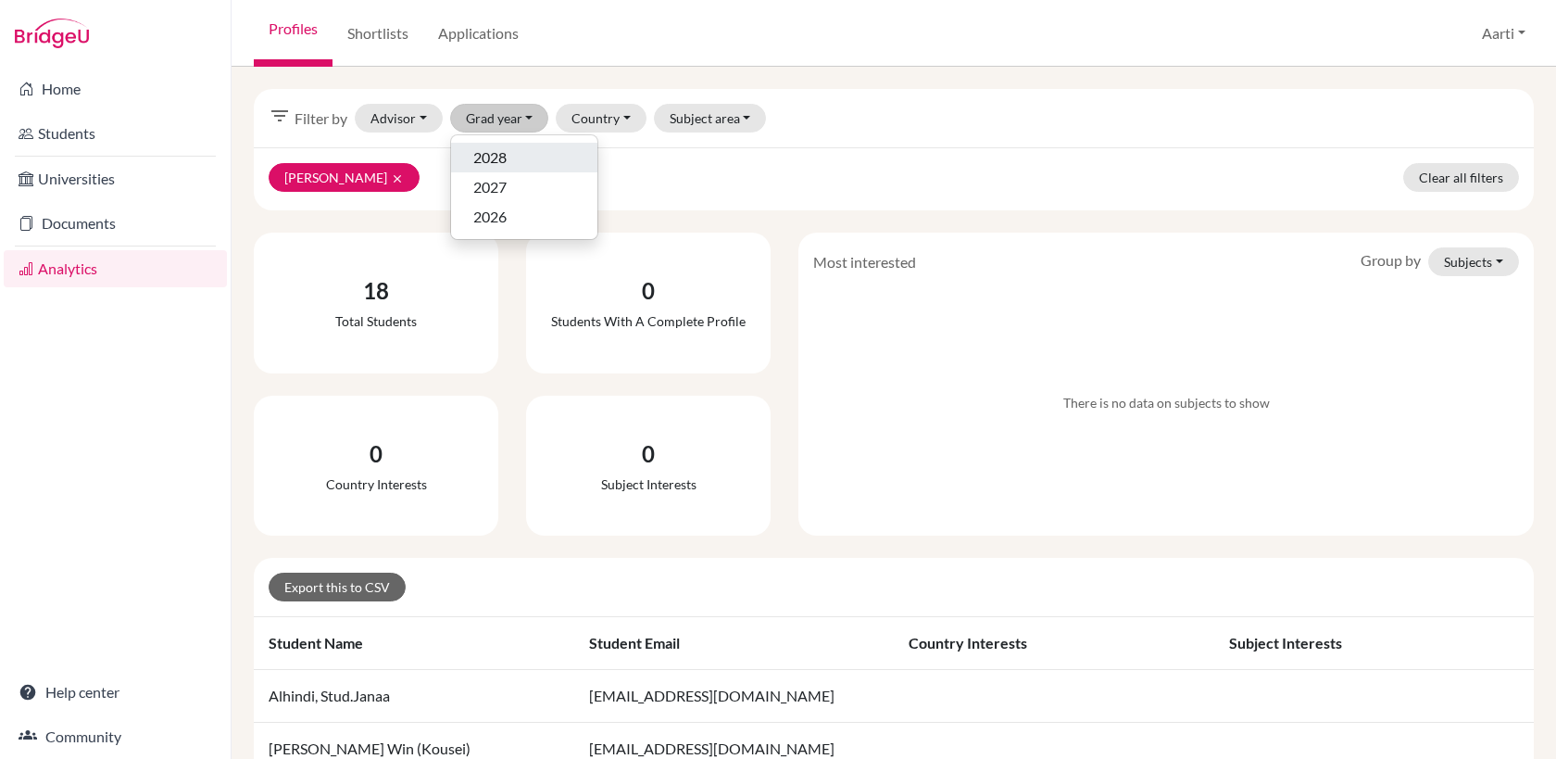
click at [497, 157] on span "2028" at bounding box center [489, 157] width 33 height 22
click at [583, 119] on button "Country" at bounding box center [601, 118] width 91 height 29
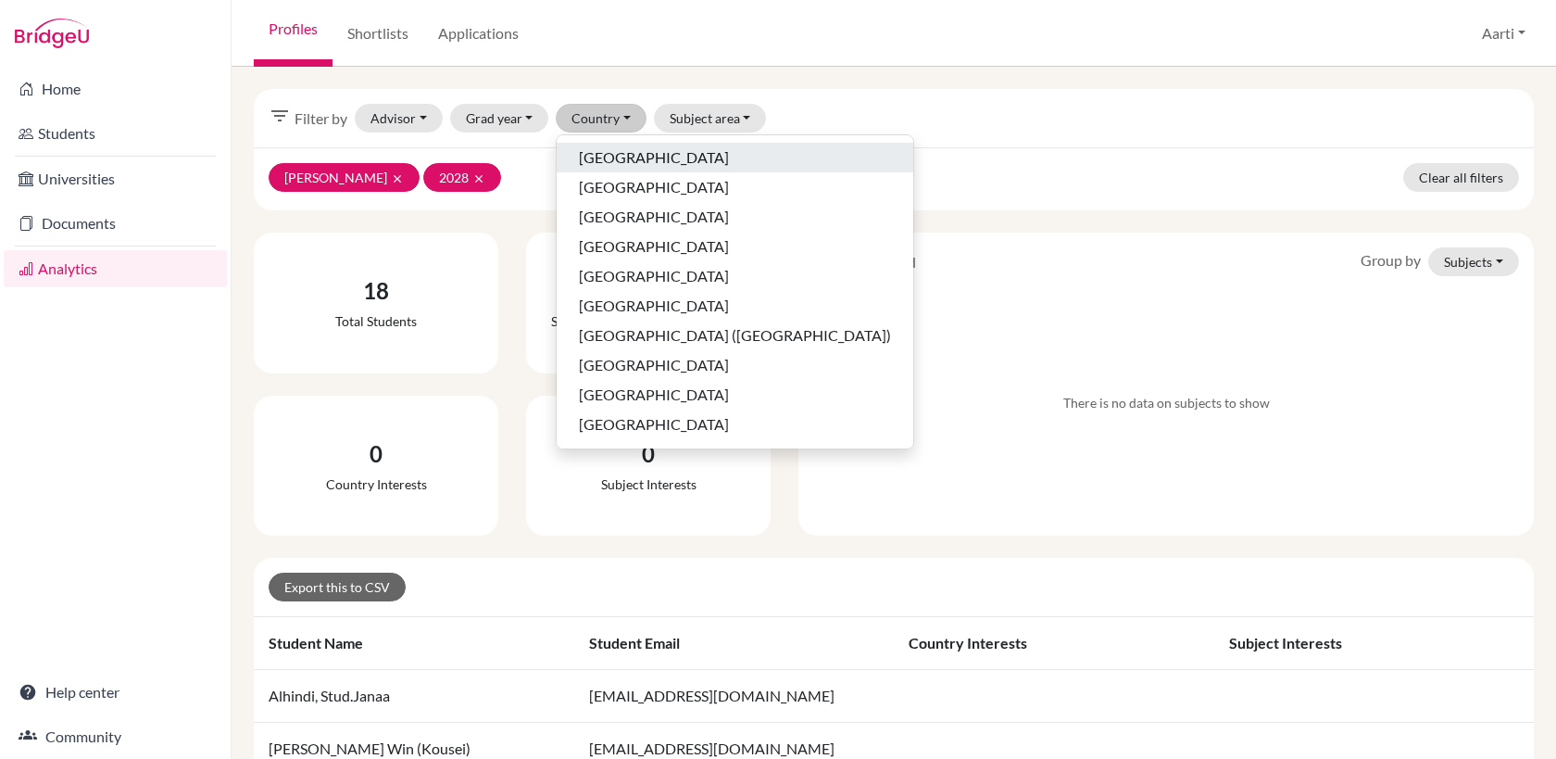
click at [598, 157] on span "Australia" at bounding box center [654, 157] width 150 height 22
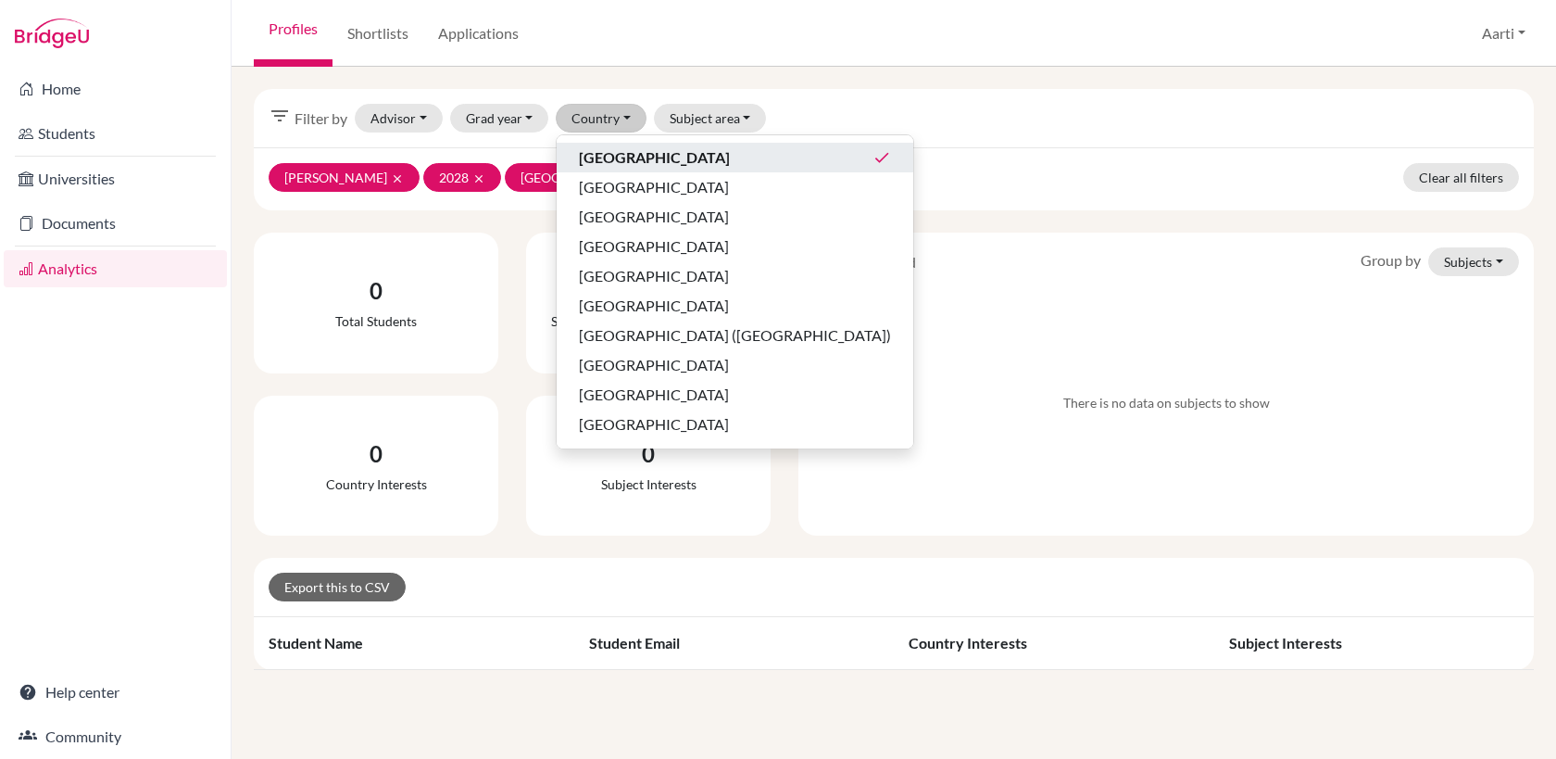
click at [932, 117] on div "filter_list Filter by Advisor Bakshi, Aarti done Ciftci, Aytek Erlano, Gaida Ib…" at bounding box center [894, 118] width 1280 height 58
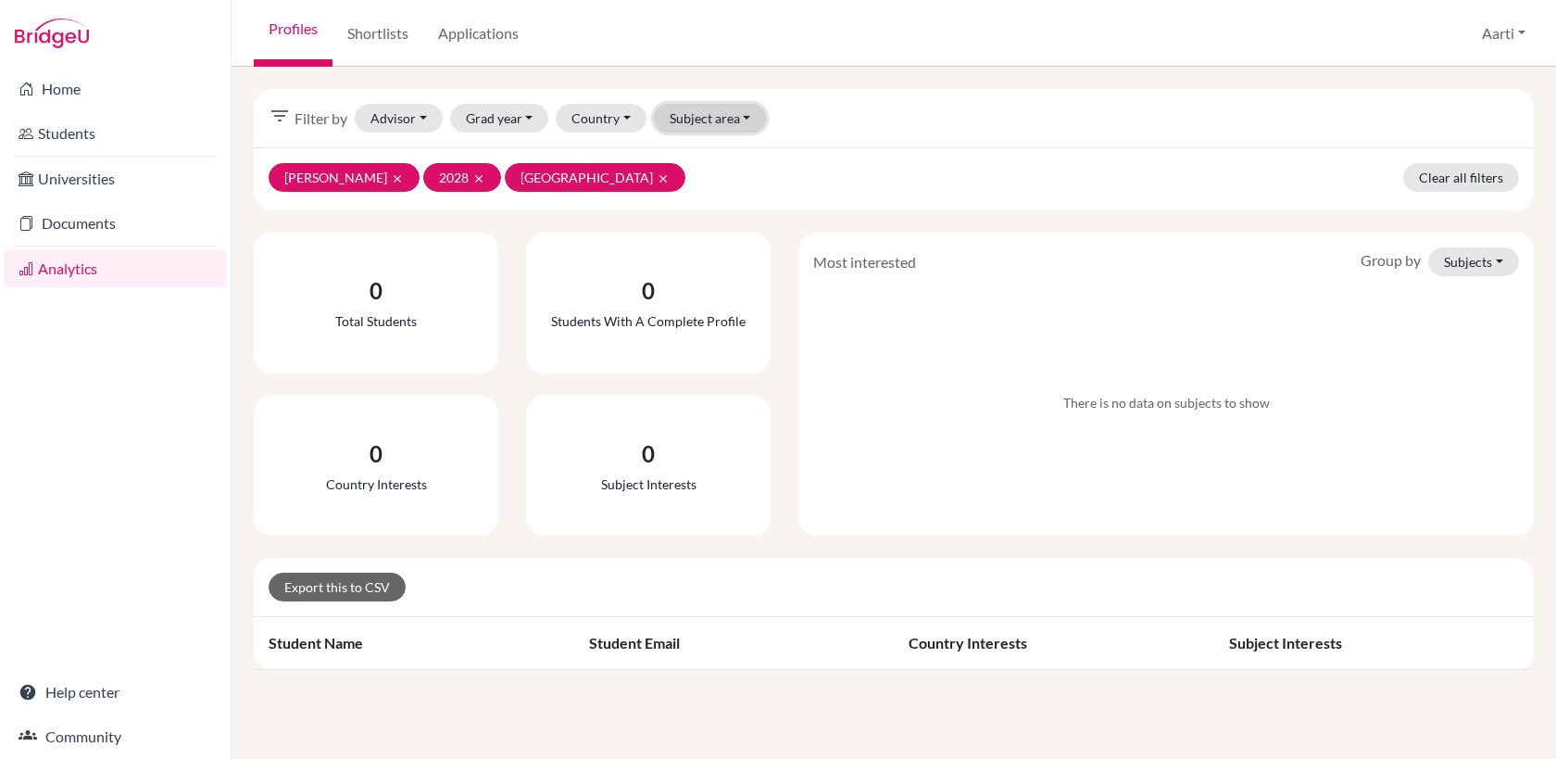
click at [701, 117] on button "Subject area" at bounding box center [710, 118] width 113 height 29
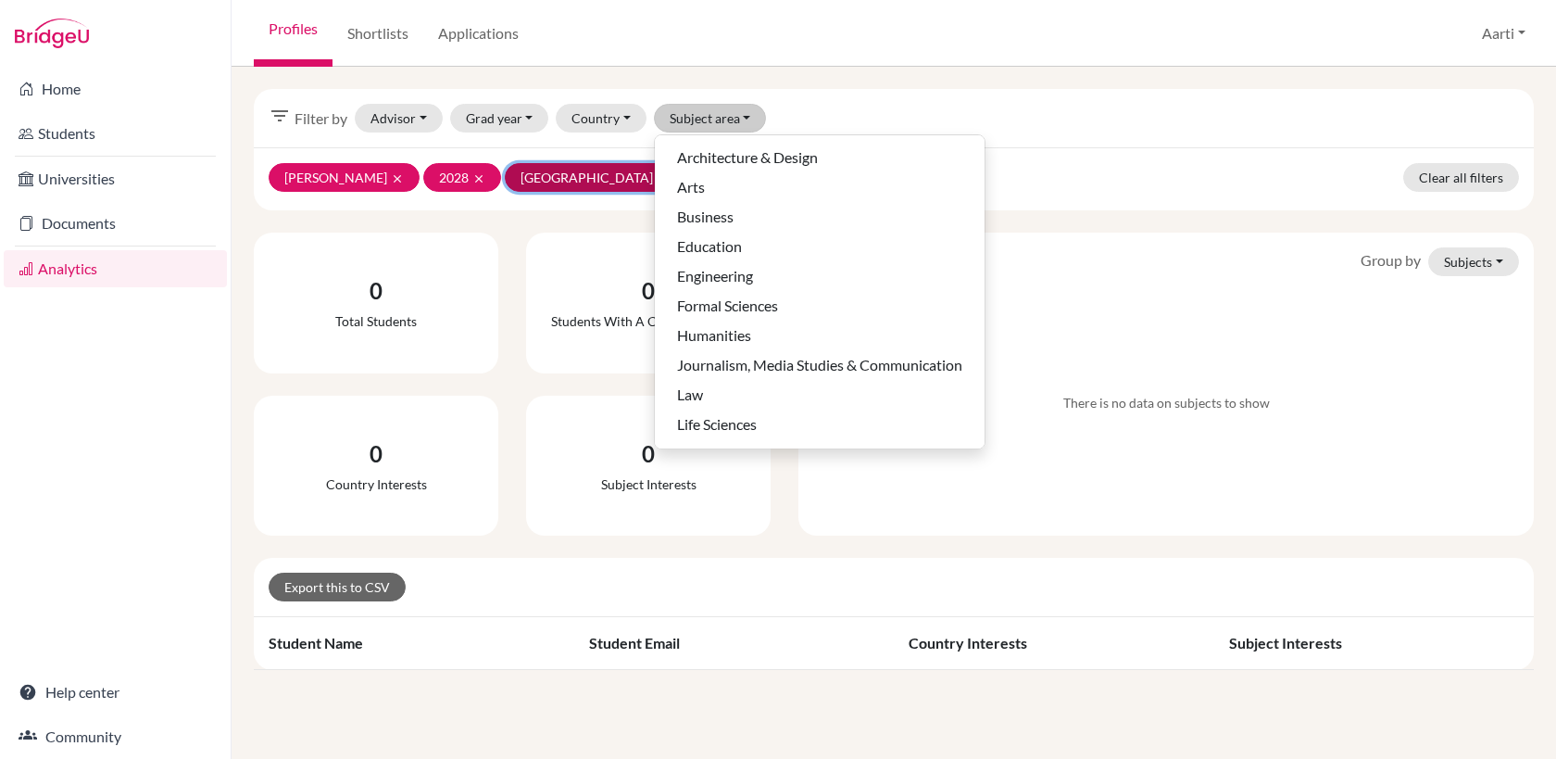
click at [657, 175] on icon "clear" at bounding box center [663, 178] width 13 height 13
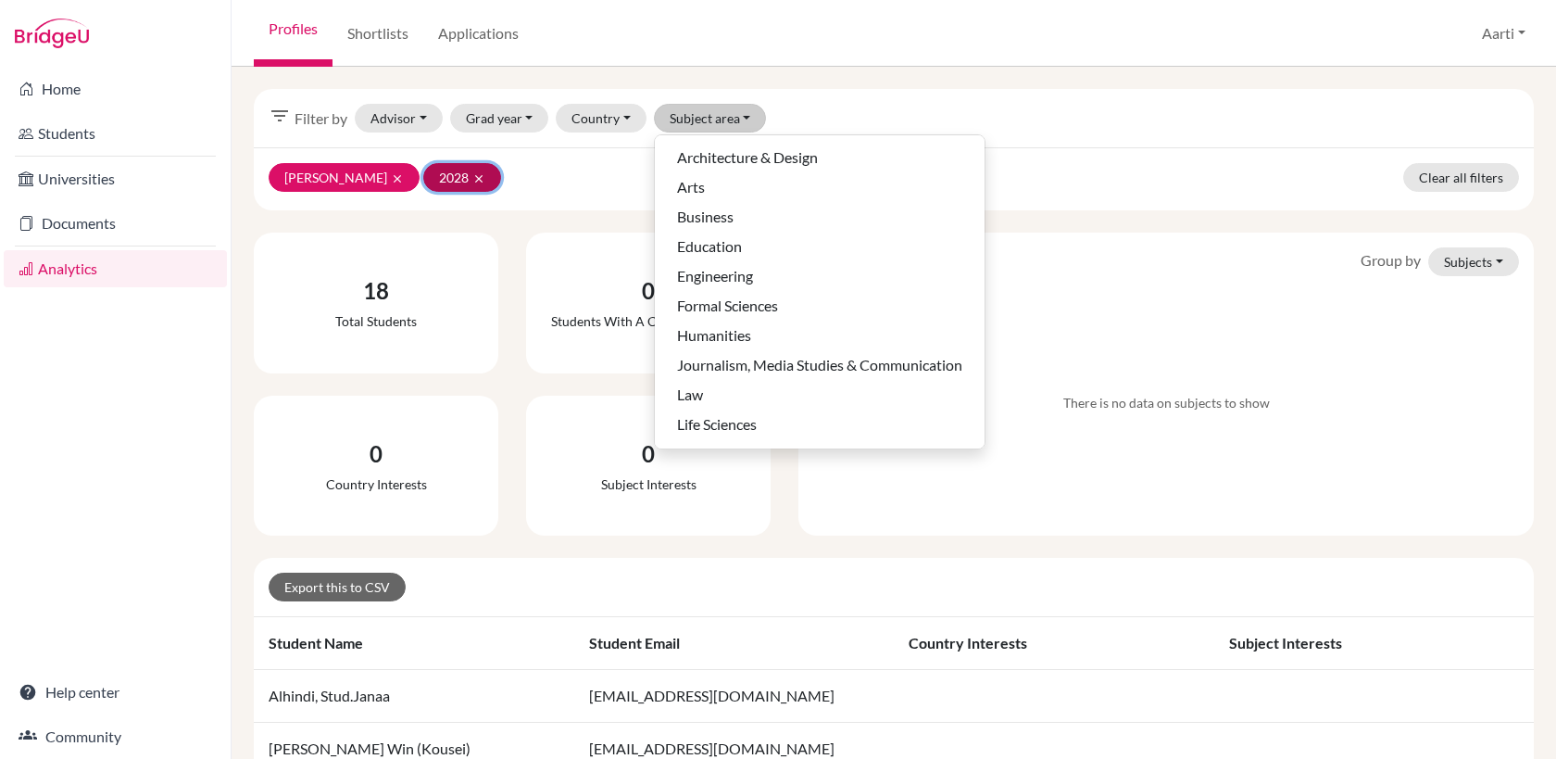
click at [472, 179] on icon "clear" at bounding box center [478, 178] width 13 height 13
click at [391, 178] on icon "clear" at bounding box center [397, 178] width 13 height 13
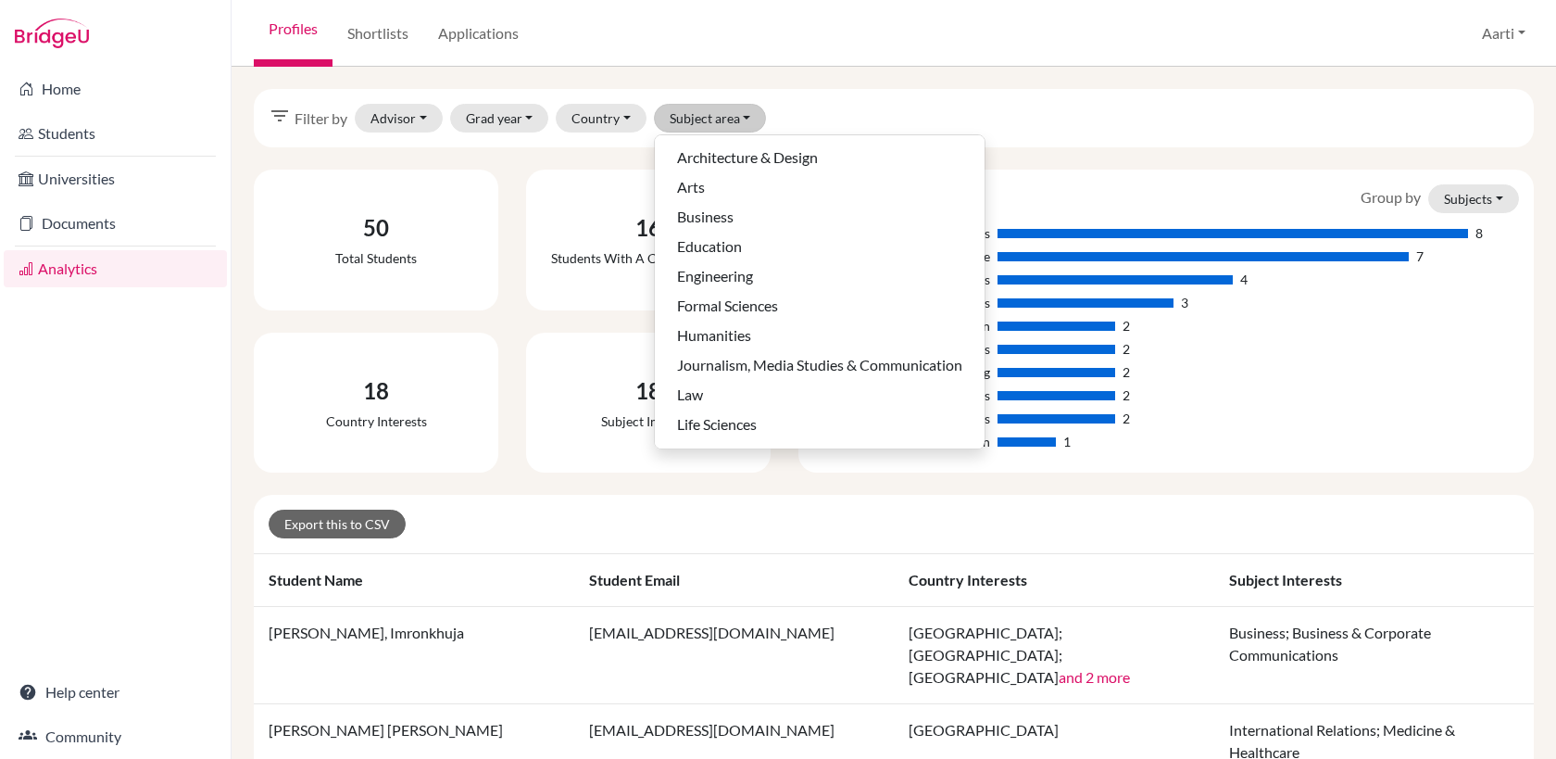
click at [1101, 118] on div "filter_list Filter by Advisor Bakshi, Aarti Ciftci, Aytek Erlano, Gaida Ibrahim…" at bounding box center [894, 118] width 1280 height 58
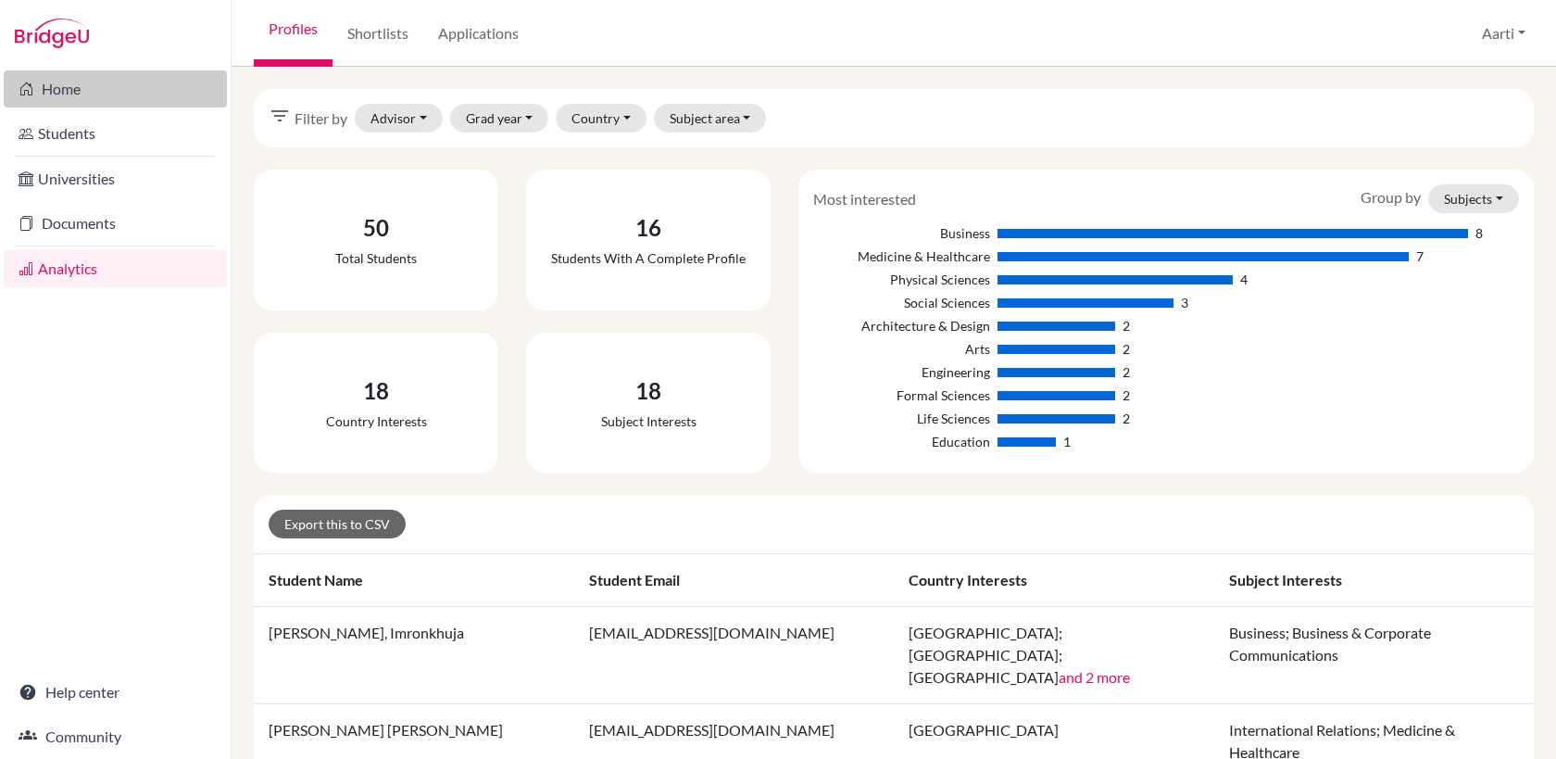
click at [63, 91] on link "Home" at bounding box center [115, 88] width 223 height 37
